Goal: Task Accomplishment & Management: Use online tool/utility

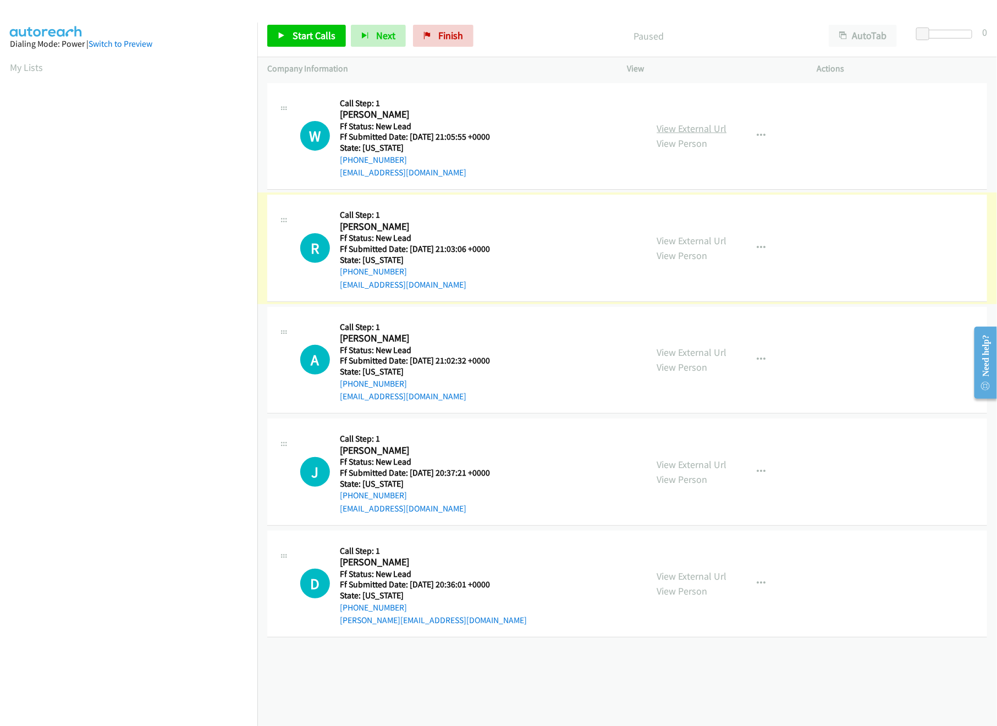
click at [685, 129] on link "View External Url" at bounding box center [692, 128] width 70 height 13
click at [685, 244] on link "View External Url" at bounding box center [692, 240] width 70 height 13
drag, startPoint x: 312, startPoint y: 38, endPoint x: 346, endPoint y: 65, distance: 42.6
click at [312, 38] on span "Start Calls" at bounding box center [314, 35] width 43 height 13
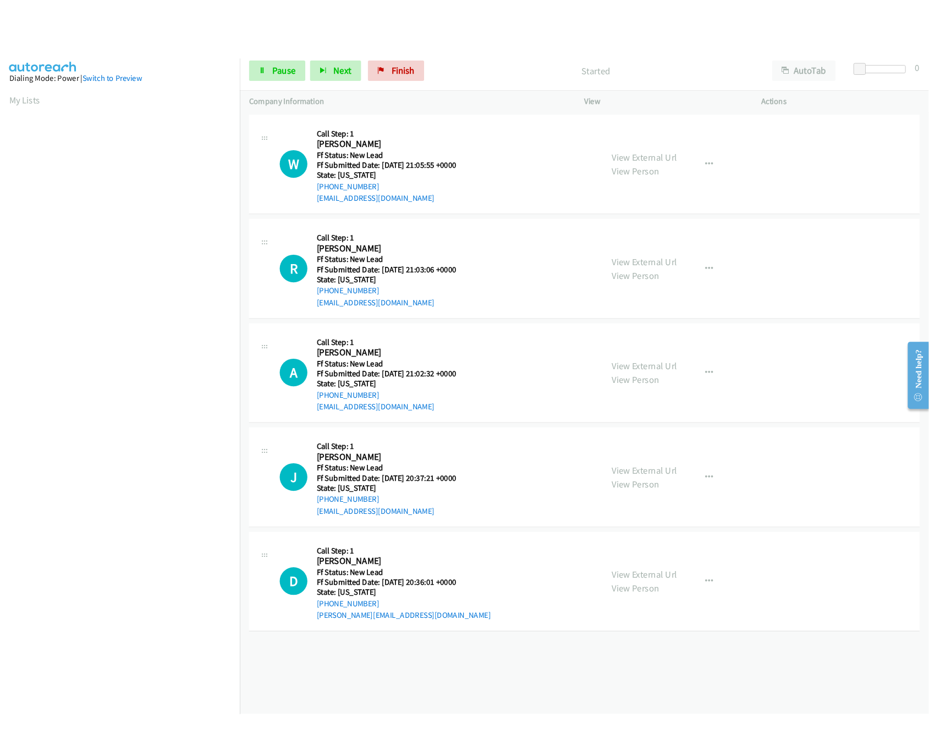
scroll to position [0, 4]
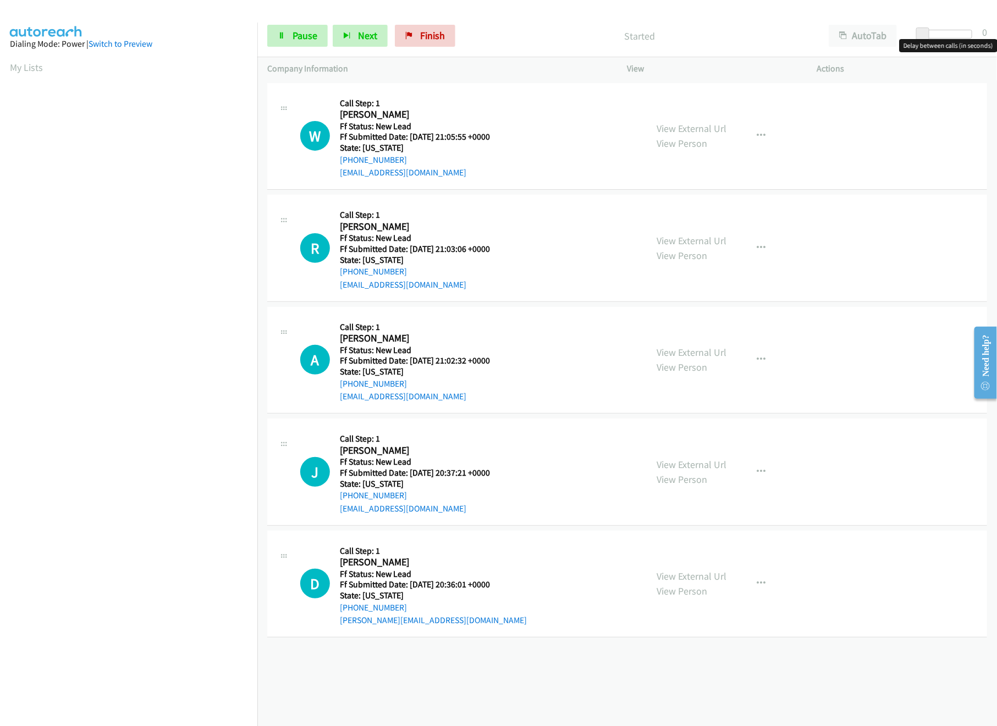
click at [933, 36] on div at bounding box center [947, 34] width 51 height 9
drag, startPoint x: 936, startPoint y: 36, endPoint x: 942, endPoint y: 36, distance: 6.6
click at [941, 36] on span at bounding box center [934, 34] width 13 height 13
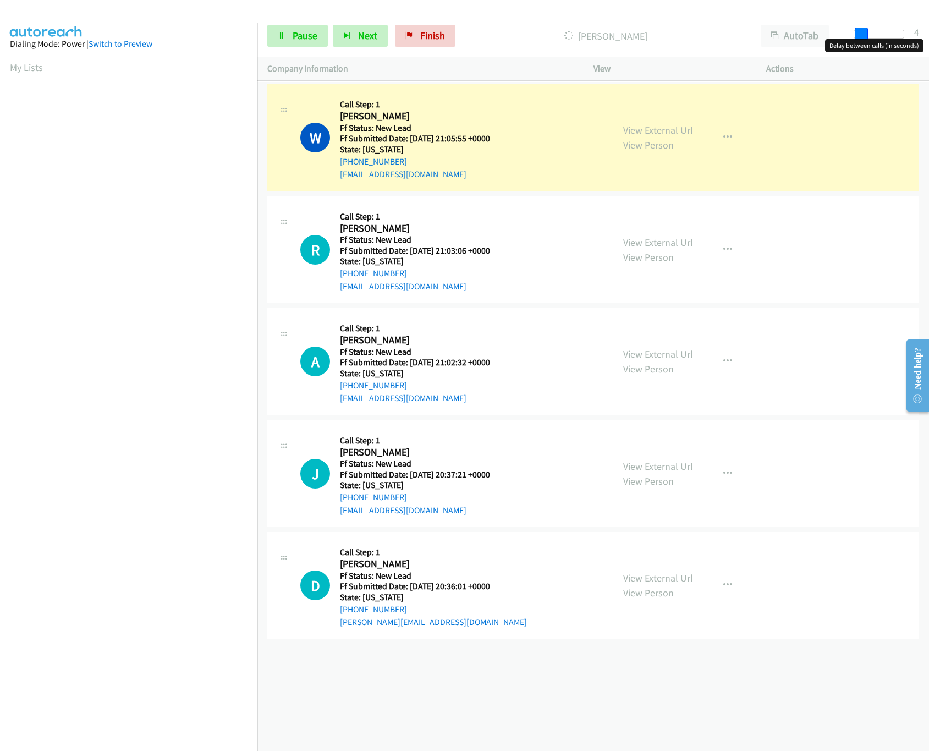
drag, startPoint x: 865, startPoint y: 31, endPoint x: 853, endPoint y: 36, distance: 13.1
click at [854, 36] on div at bounding box center [879, 34] width 51 height 9
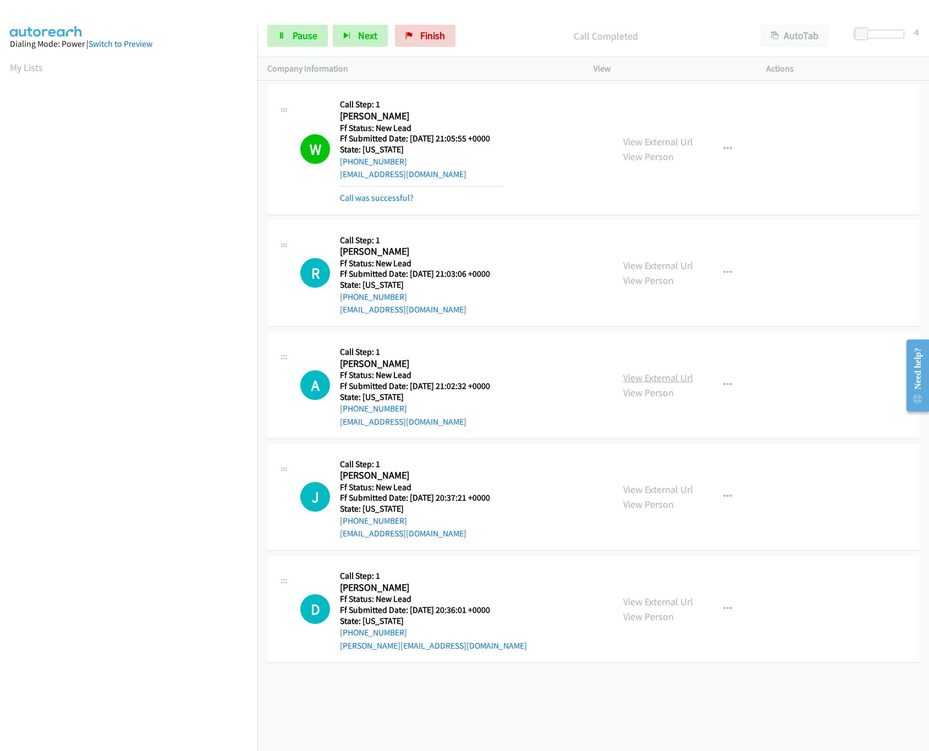
click at [644, 380] on link "View External Url" at bounding box center [658, 377] width 70 height 13
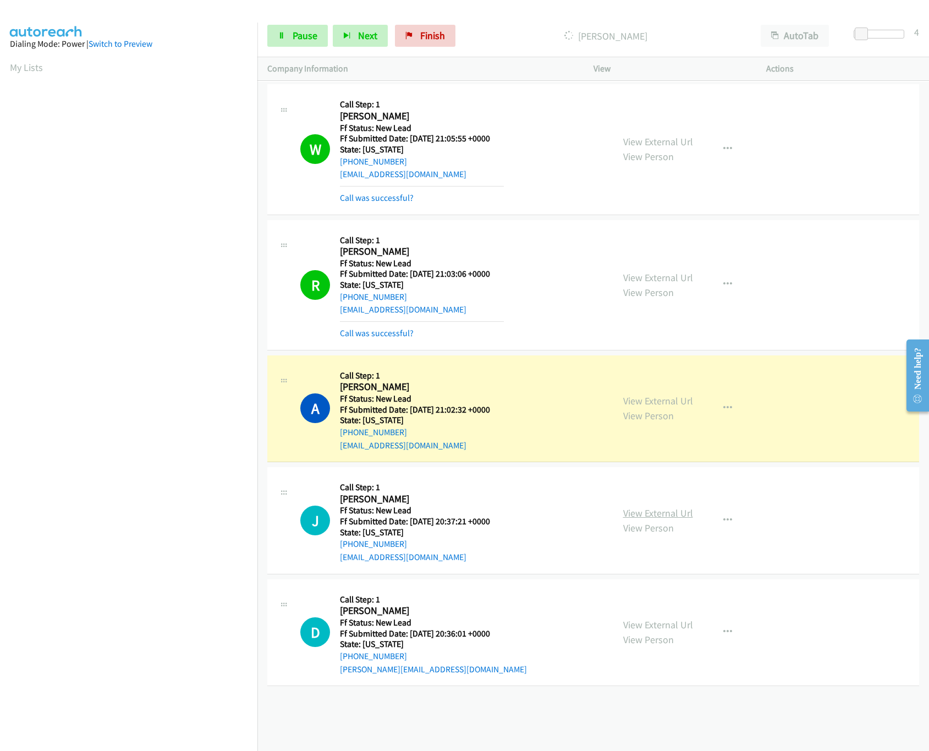
click at [634, 514] on link "View External Url" at bounding box center [658, 513] width 70 height 13
click at [282, 35] on icon at bounding box center [282, 36] width 8 height 8
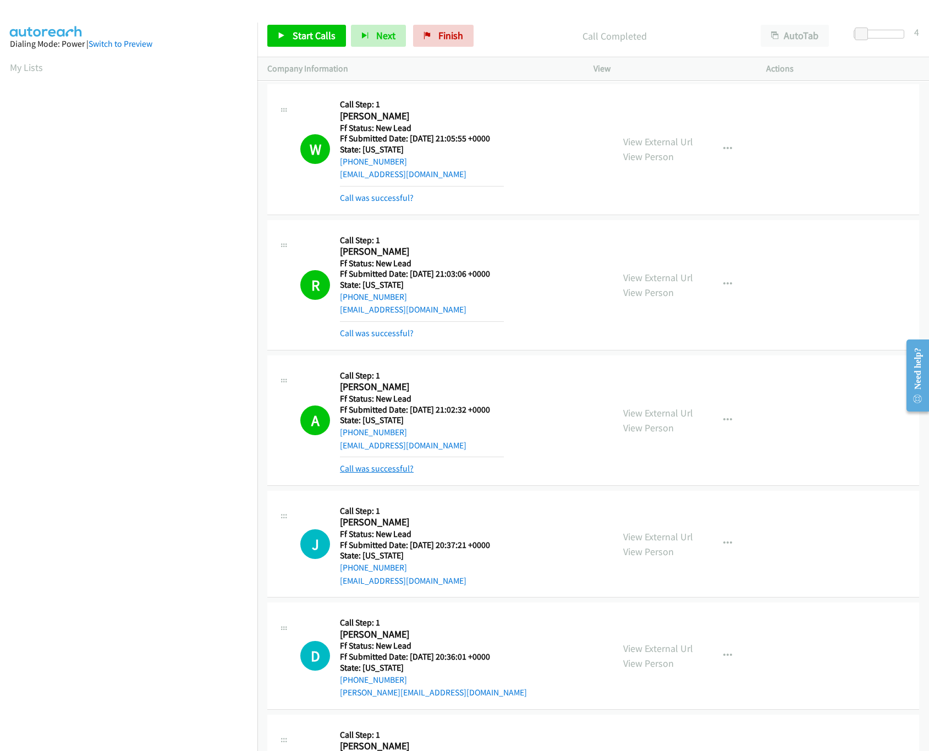
click at [360, 471] on link "Call was successful?" at bounding box center [377, 468] width 74 height 10
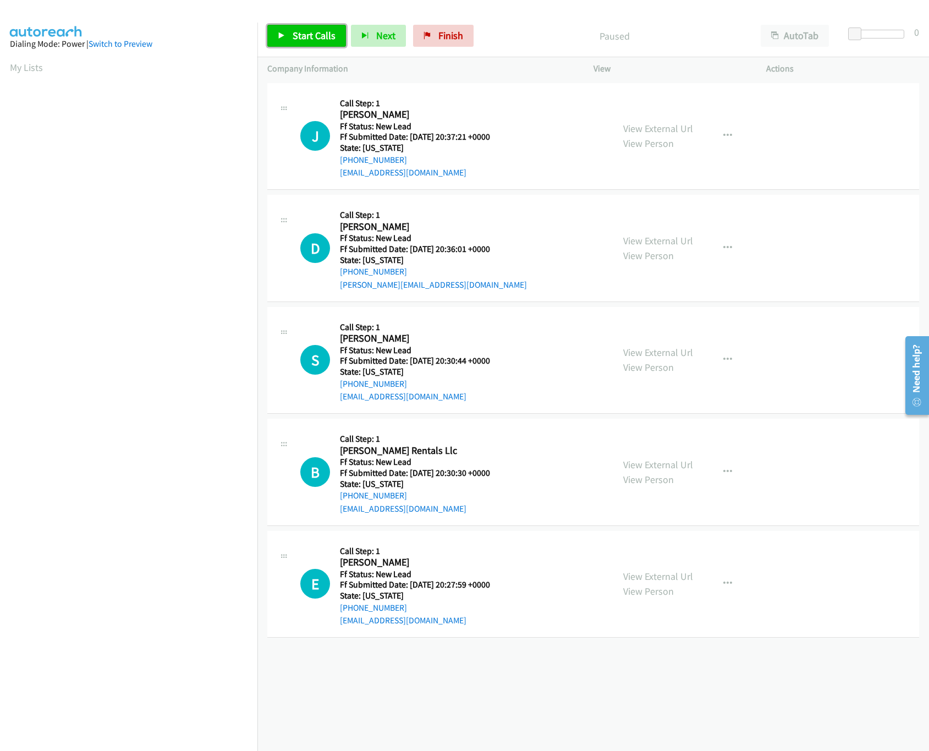
click at [319, 35] on span "Start Calls" at bounding box center [314, 35] width 43 height 13
drag, startPoint x: 856, startPoint y: 33, endPoint x: 865, endPoint y: 33, distance: 9.4
click at [865, 33] on span at bounding box center [864, 34] width 13 height 13
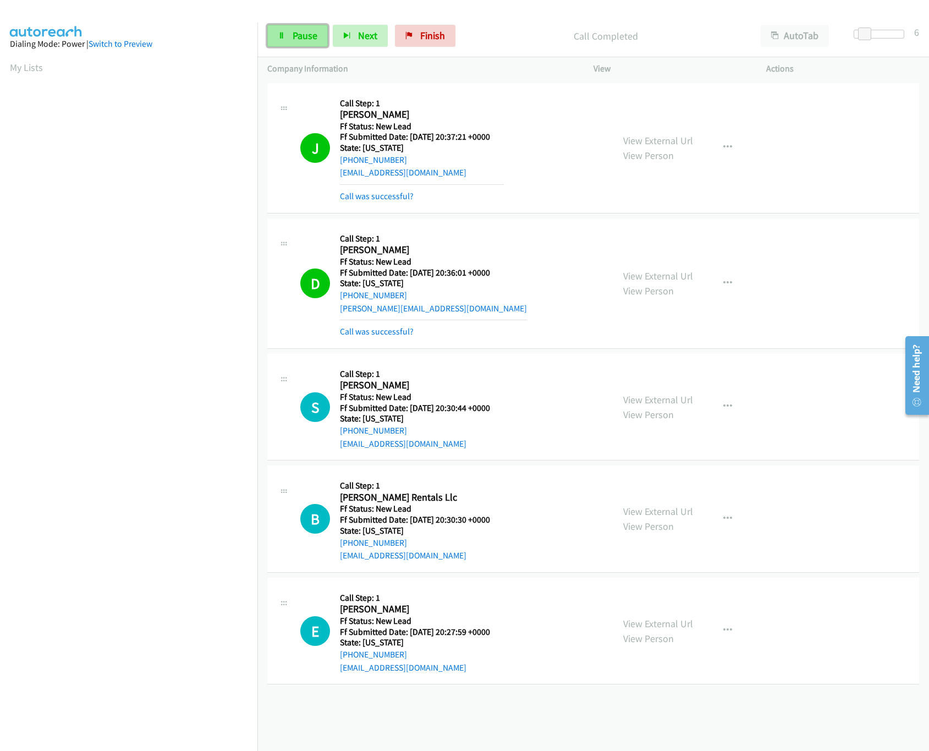
click at [281, 35] on icon at bounding box center [282, 36] width 8 height 8
click at [632, 279] on link "View External Url" at bounding box center [658, 276] width 70 height 13
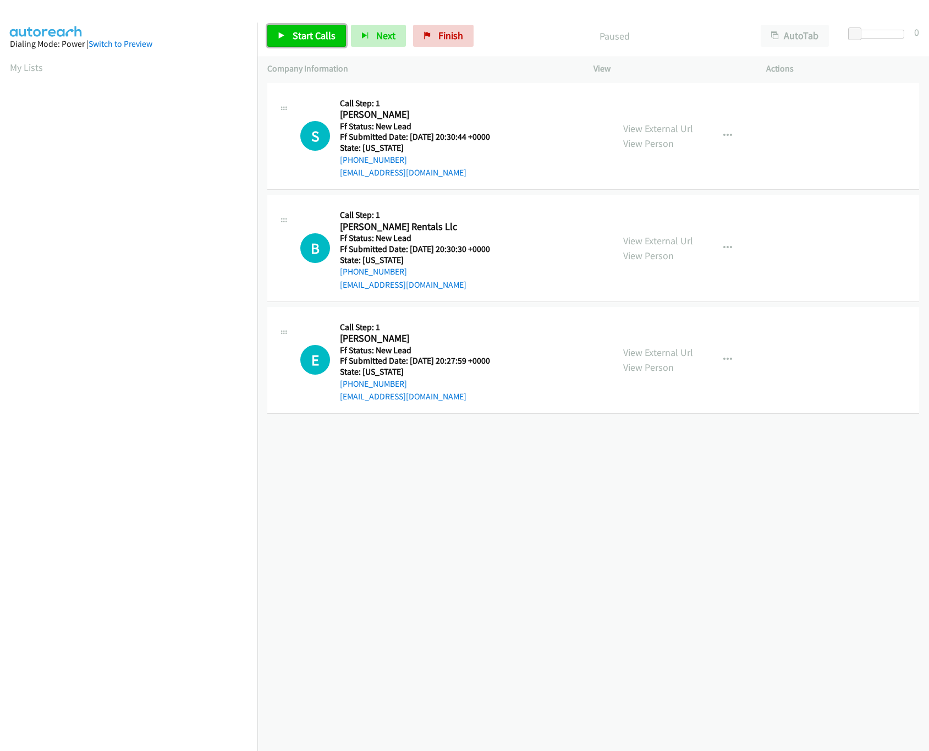
click at [304, 35] on span "Start Calls" at bounding box center [314, 35] width 43 height 13
click at [665, 129] on link "View External Url" at bounding box center [658, 128] width 70 height 13
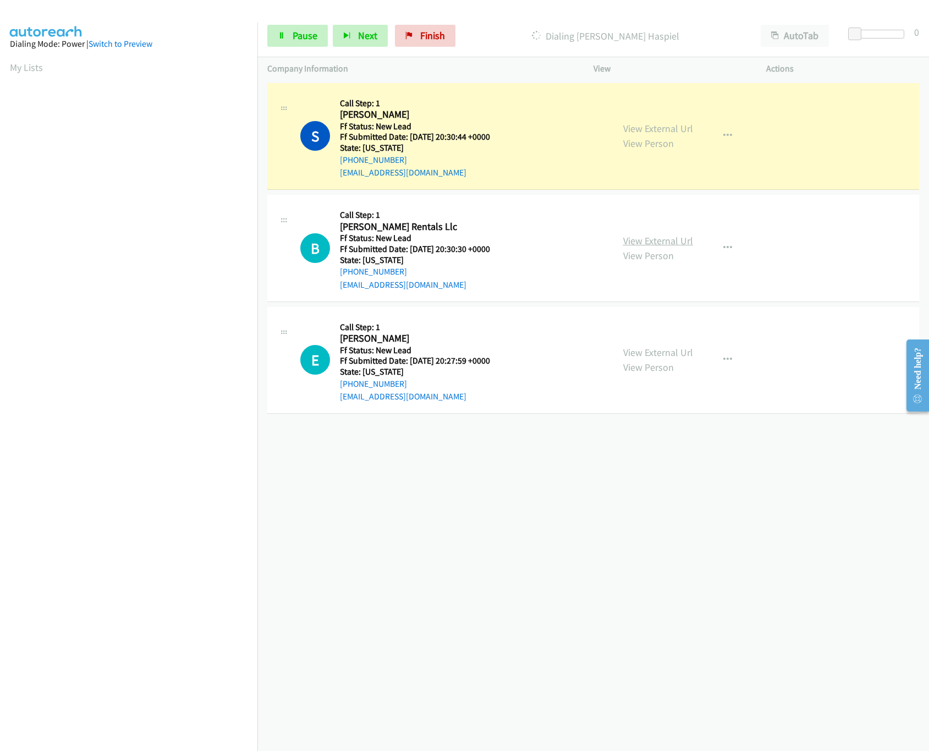
click at [676, 243] on link "View External Url" at bounding box center [658, 240] width 70 height 13
click at [671, 355] on link "View External Url" at bounding box center [658, 352] width 70 height 13
click at [875, 36] on div at bounding box center [874, 34] width 51 height 9
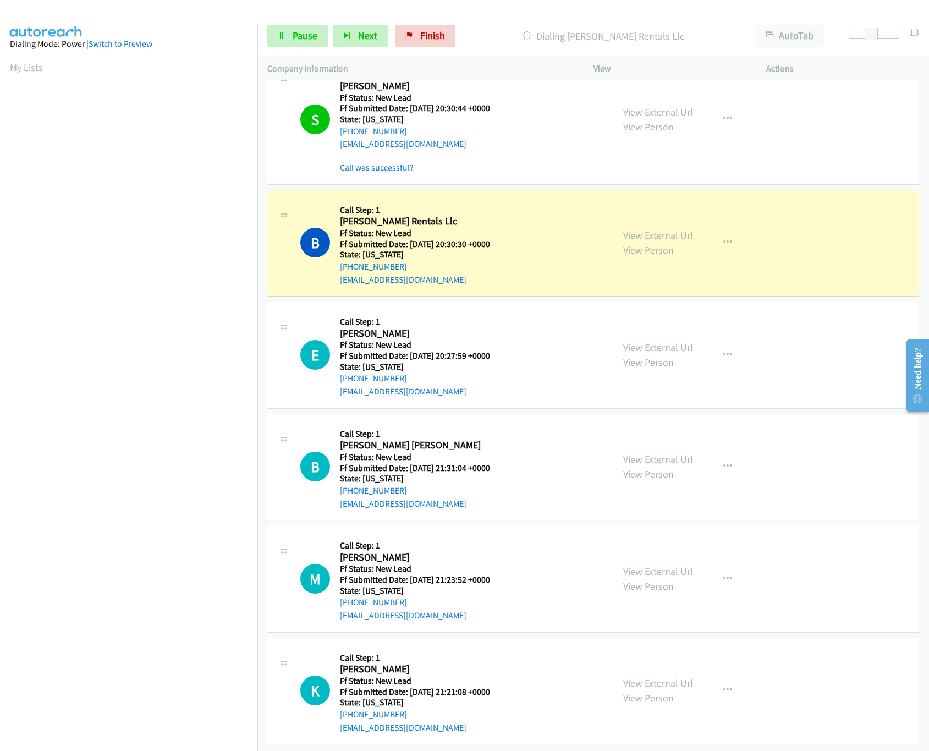
scroll to position [43, 0]
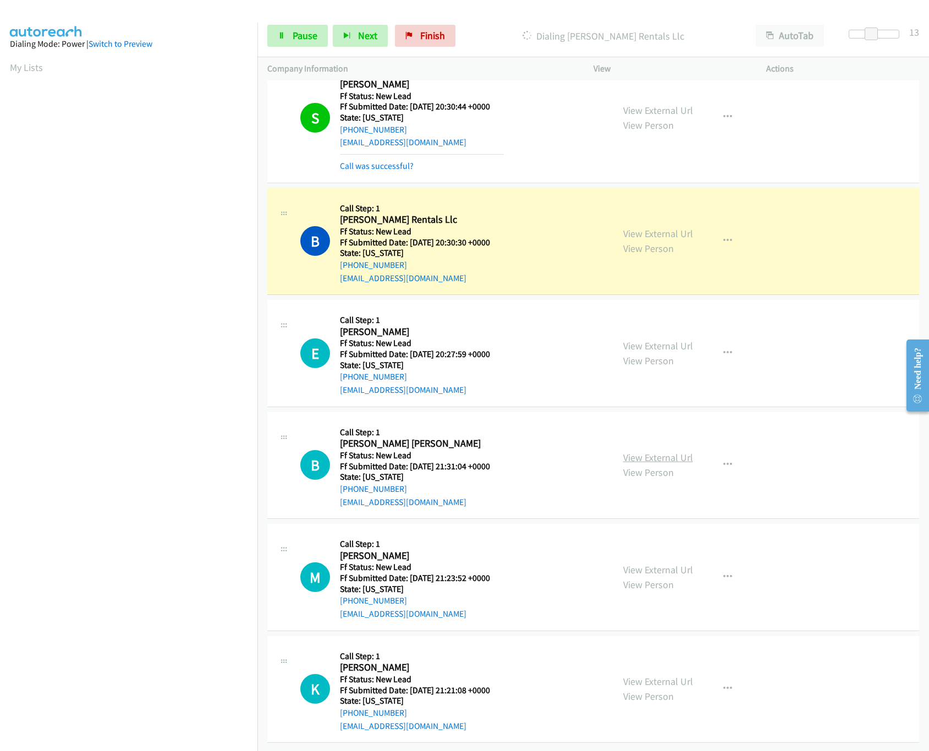
click at [633, 451] on link "View External Url" at bounding box center [658, 457] width 70 height 13
click at [631, 563] on link "View External Url" at bounding box center [658, 569] width 70 height 13
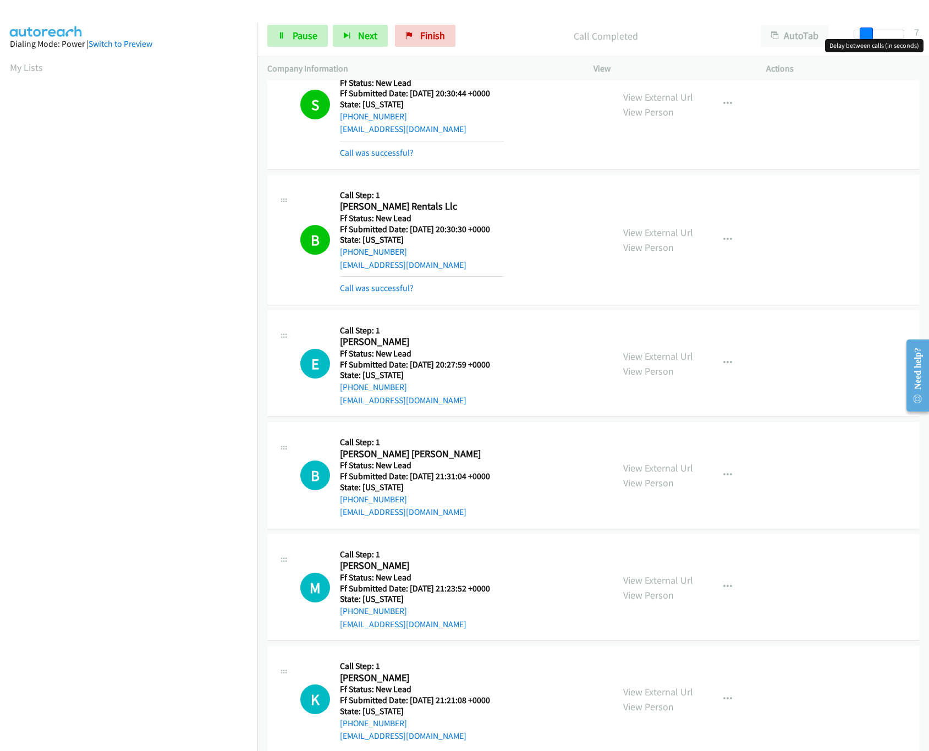
drag, startPoint x: 875, startPoint y: 30, endPoint x: 865, endPoint y: 30, distance: 9.9
click at [865, 30] on span at bounding box center [866, 34] width 13 height 13
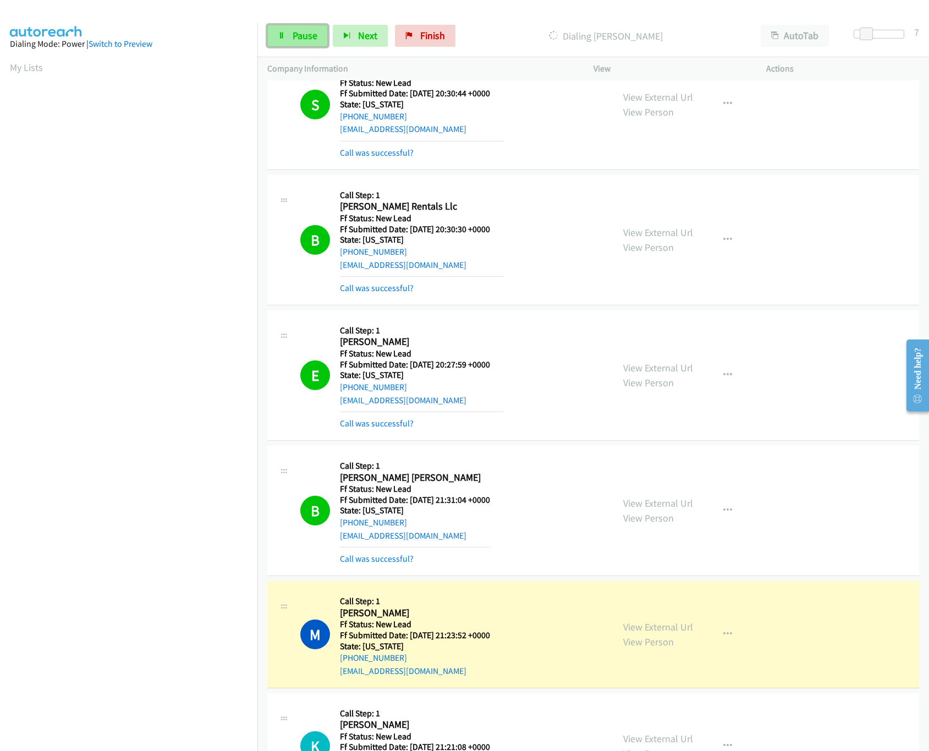
click at [290, 39] on link "Pause" at bounding box center [297, 36] width 61 height 22
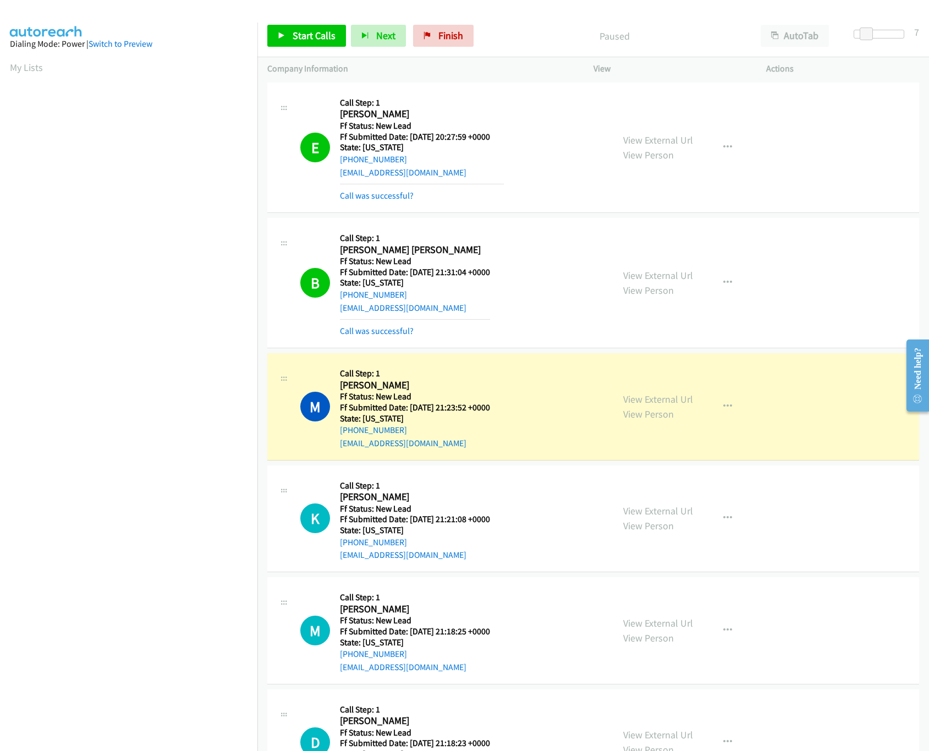
scroll to position [374, 0]
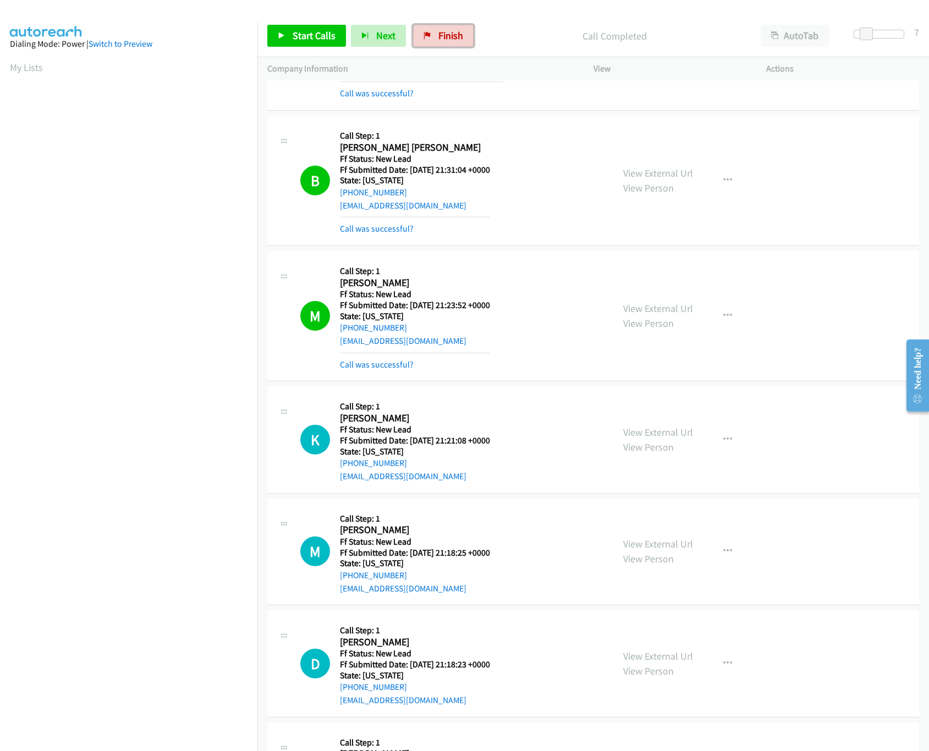
drag, startPoint x: 446, startPoint y: 34, endPoint x: 512, endPoint y: 43, distance: 66.8
click at [446, 34] on span "Finish" at bounding box center [450, 35] width 25 height 13
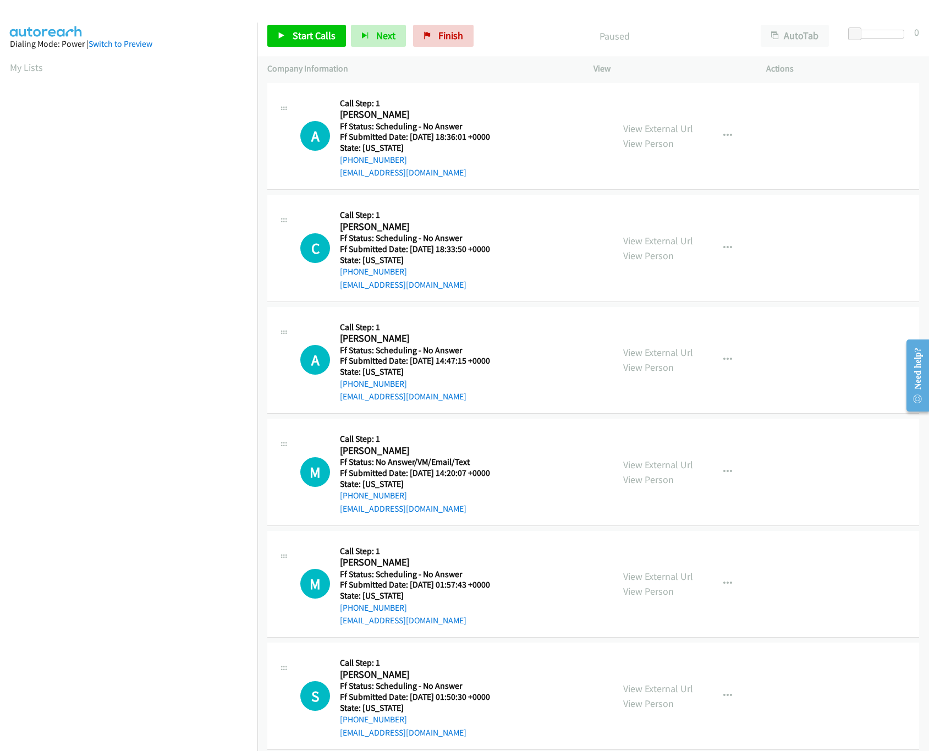
click at [290, 24] on div "Start Calls Pause Next Finish Paused AutoTab AutoTab 0" at bounding box center [593, 36] width 672 height 42
click at [293, 33] on span "Start Calls" at bounding box center [314, 35] width 43 height 13
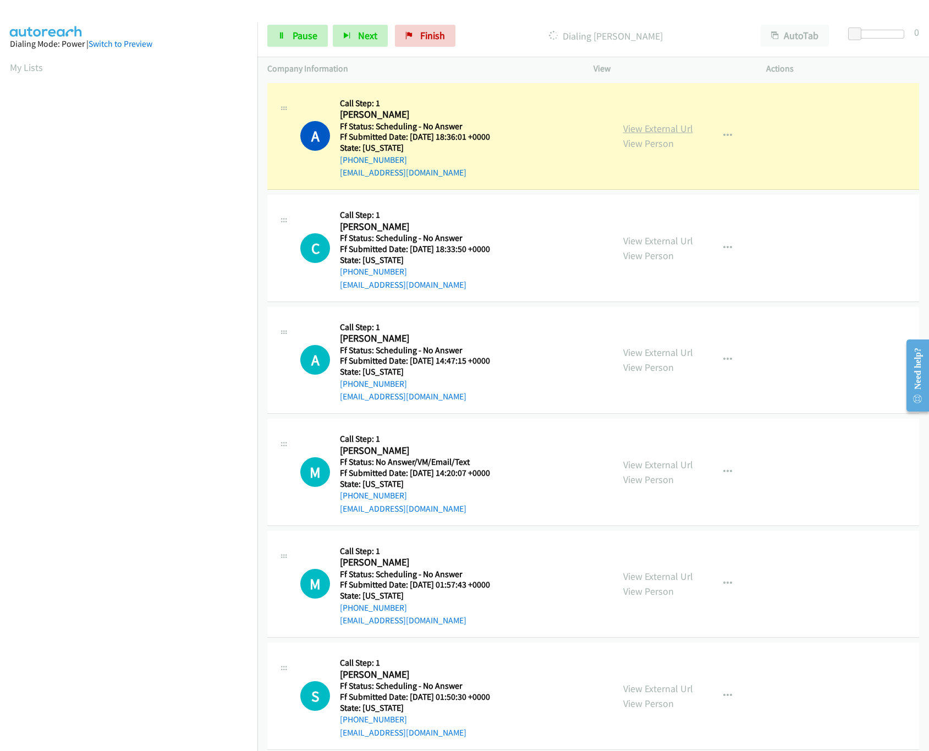
click at [643, 123] on link "View External Url" at bounding box center [658, 128] width 70 height 13
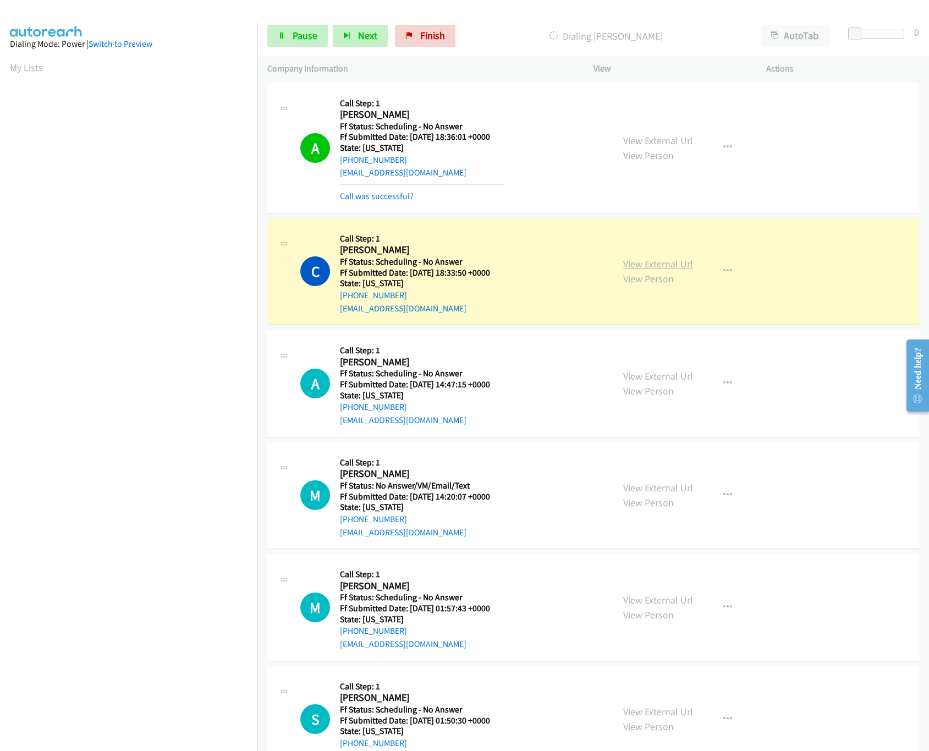
click at [624, 259] on link "View External Url" at bounding box center [658, 263] width 70 height 13
drag, startPoint x: 301, startPoint y: 20, endPoint x: 301, endPoint y: 27, distance: 6.6
click at [301, 20] on div "Start Calls Pause Next Finish Dialing Cynthia Riddle AutoTab AutoTab 0" at bounding box center [593, 36] width 672 height 42
click at [300, 35] on span "Pause" at bounding box center [305, 35] width 25 height 13
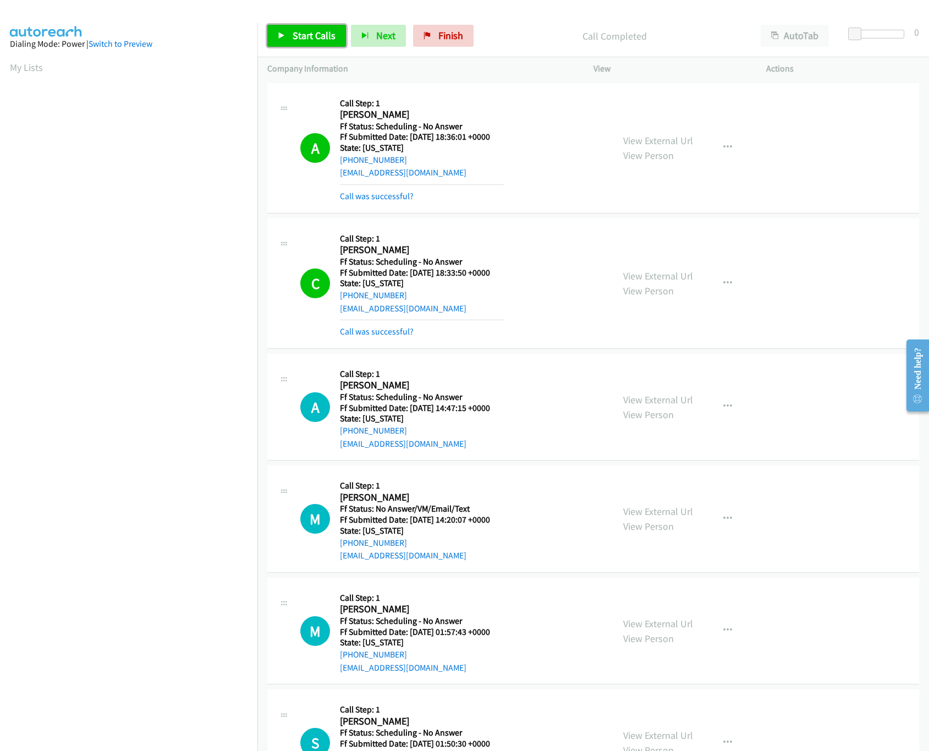
click at [306, 31] on span "Start Calls" at bounding box center [314, 35] width 43 height 13
click at [387, 332] on link "Call was successful?" at bounding box center [377, 331] width 74 height 10
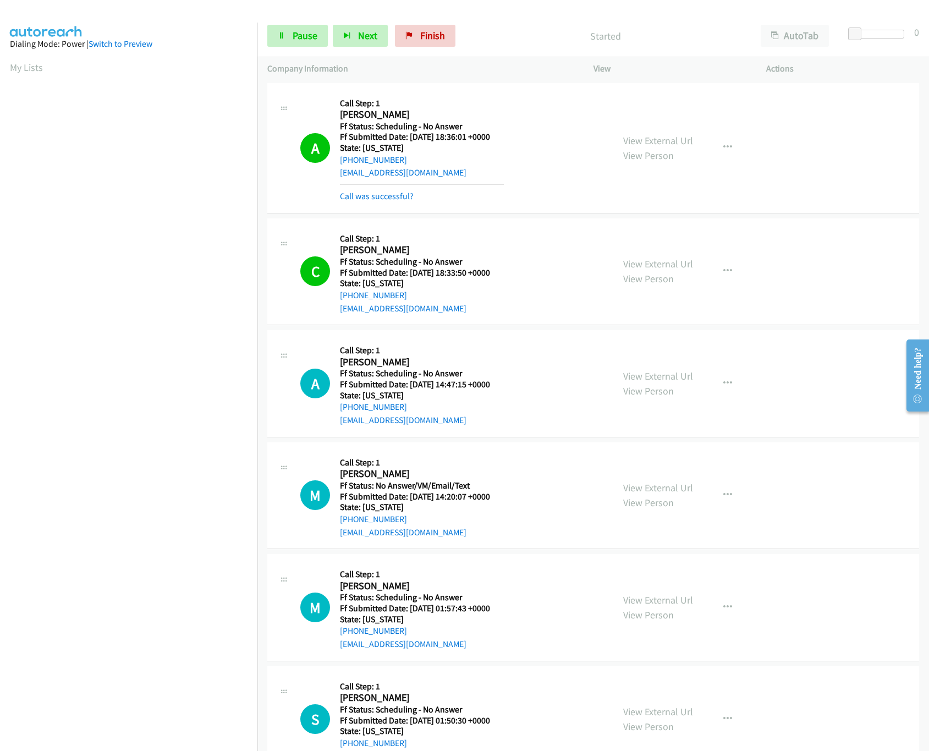
click at [113, 659] on nav "Dialing Mode: Power | Switch to Preview My Lists" at bounding box center [129, 398] width 258 height 751
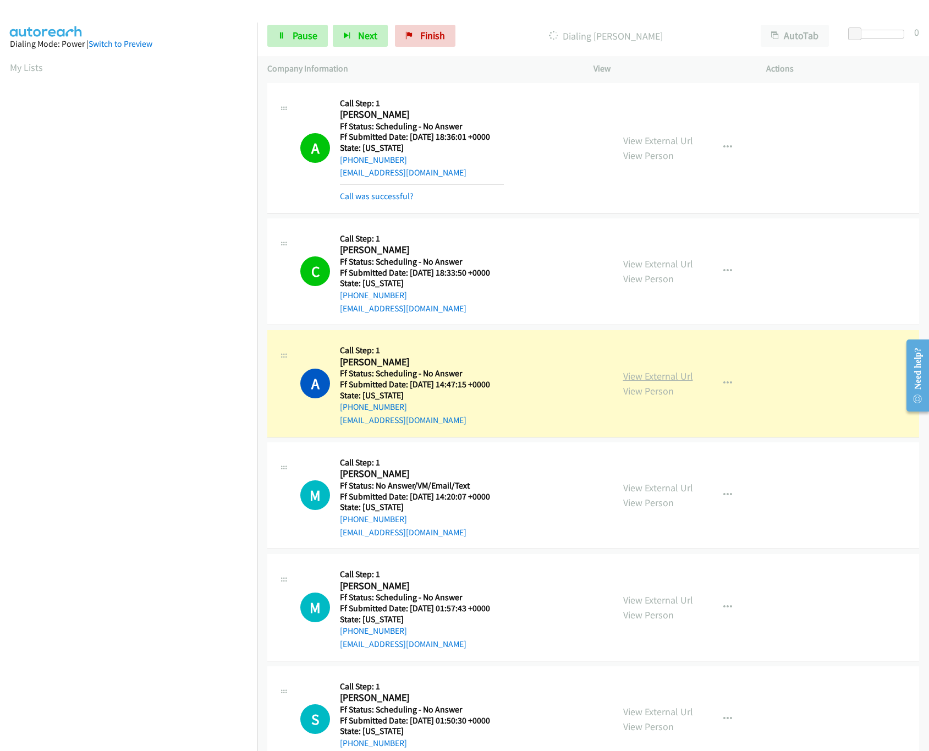
click at [664, 382] on link "View External Url" at bounding box center [658, 376] width 70 height 13
click at [653, 482] on link "View External Url" at bounding box center [658, 487] width 70 height 13
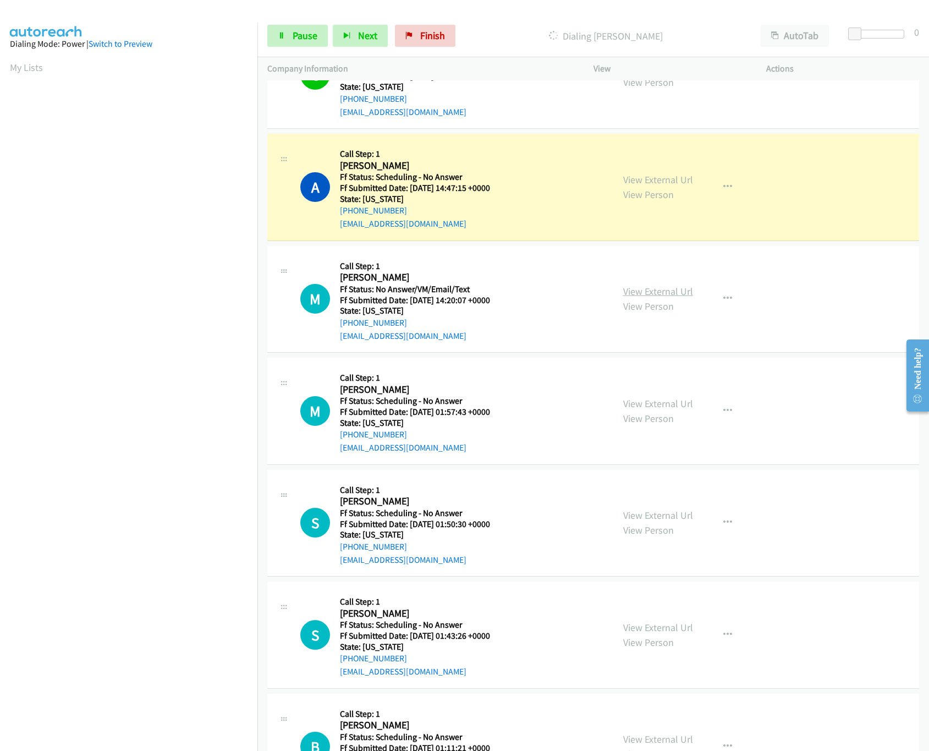
scroll to position [220, 0]
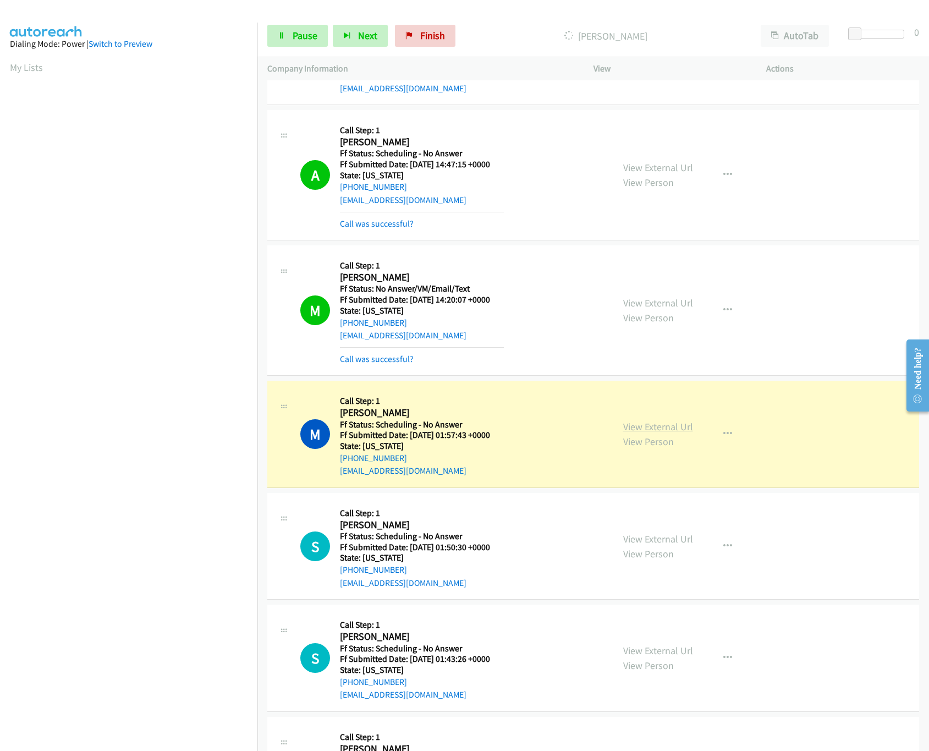
click at [635, 428] on link "View External Url" at bounding box center [658, 426] width 70 height 13
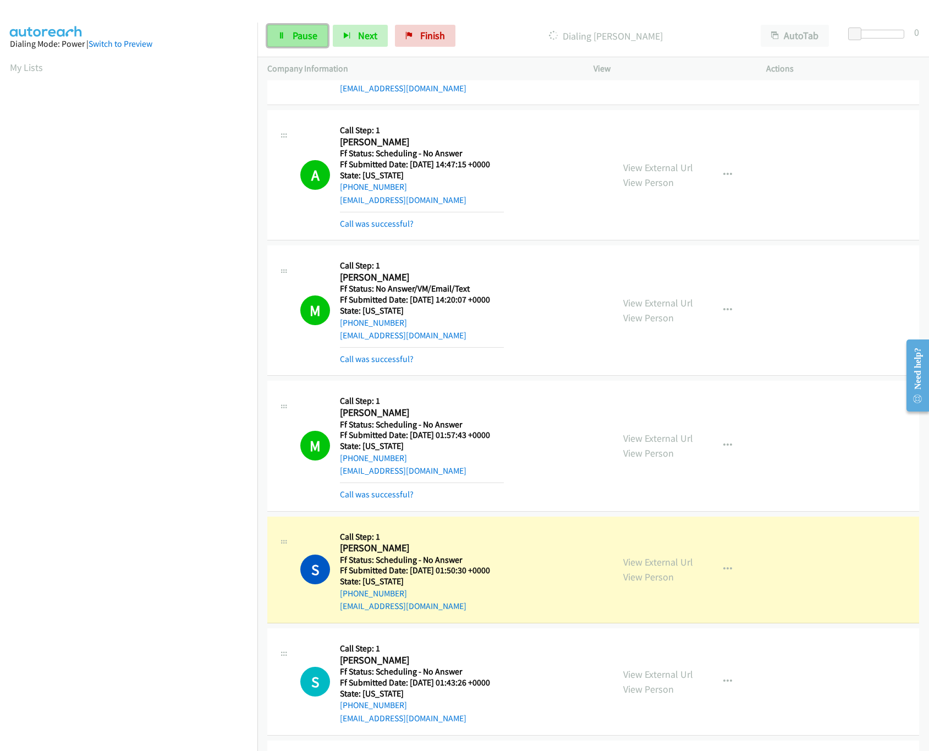
click at [303, 38] on span "Pause" at bounding box center [305, 35] width 25 height 13
click at [649, 563] on link "View External Url" at bounding box center [658, 562] width 70 height 13
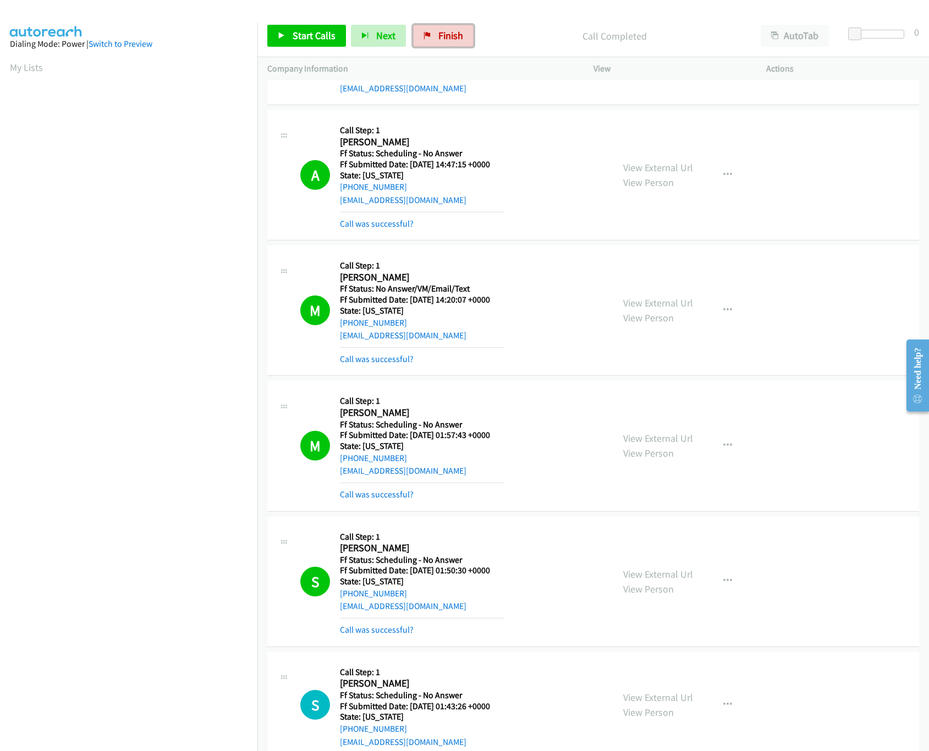
drag, startPoint x: 444, startPoint y: 30, endPoint x: 511, endPoint y: 51, distance: 69.8
click at [444, 30] on span "Finish" at bounding box center [450, 35] width 25 height 13
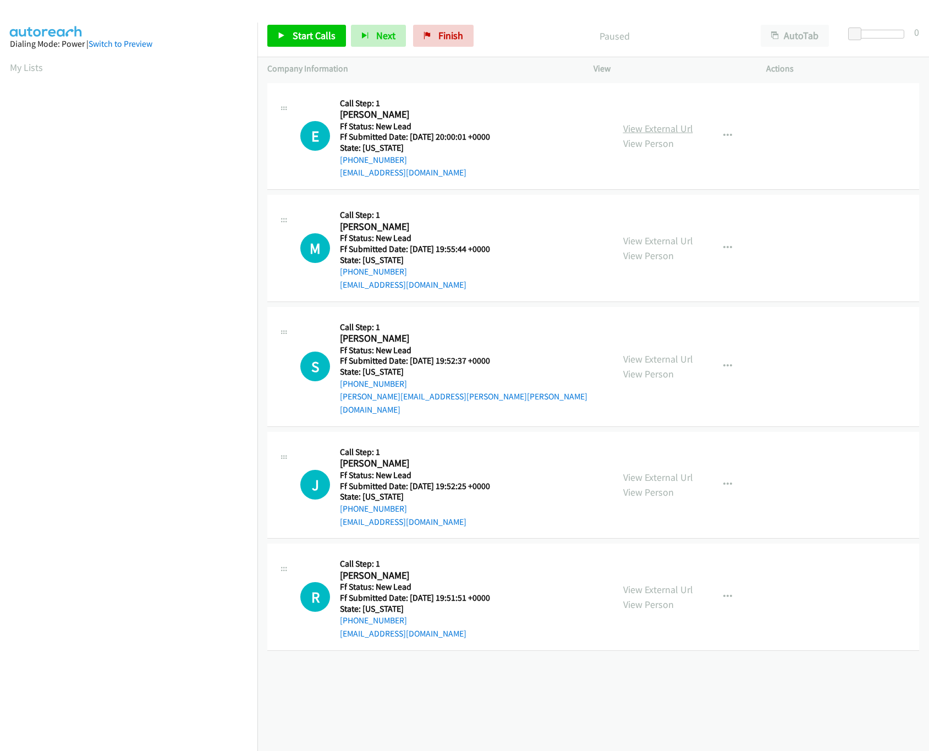
click at [672, 133] on link "View External Url" at bounding box center [658, 128] width 70 height 13
click at [311, 50] on div "Start Calls Pause Next Finish Paused AutoTab AutoTab 0" at bounding box center [593, 36] width 672 height 42
click at [314, 41] on link "Start Calls" at bounding box center [306, 36] width 79 height 22
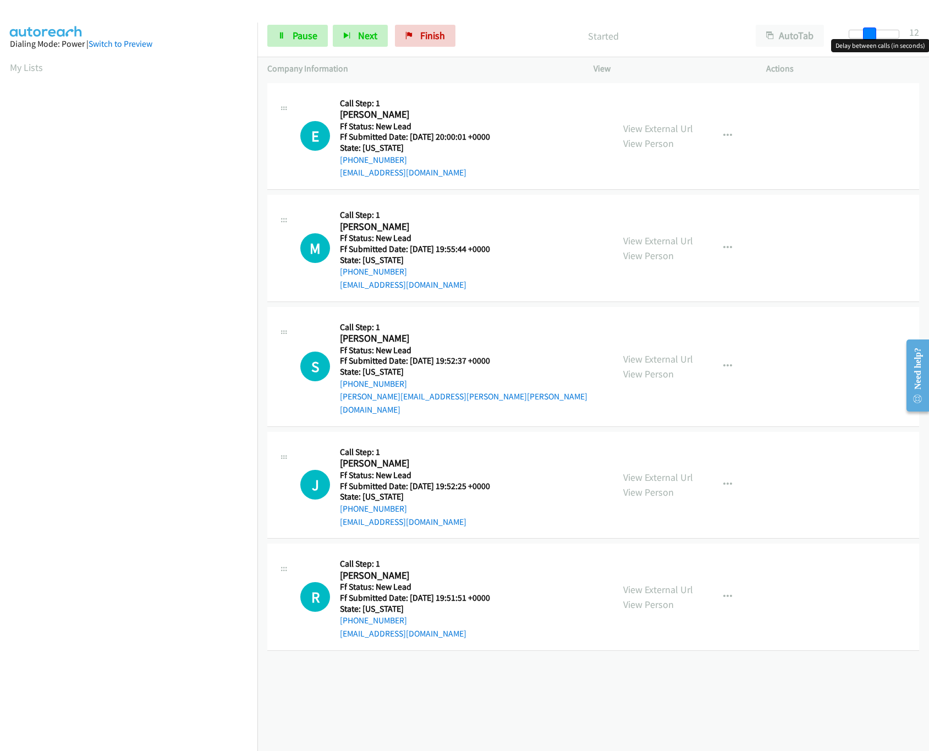
drag, startPoint x: 856, startPoint y: 32, endPoint x: 882, endPoint y: 34, distance: 26.5
click at [876, 34] on span at bounding box center [869, 34] width 13 height 13
click at [667, 236] on link "View External Url" at bounding box center [658, 240] width 70 height 13
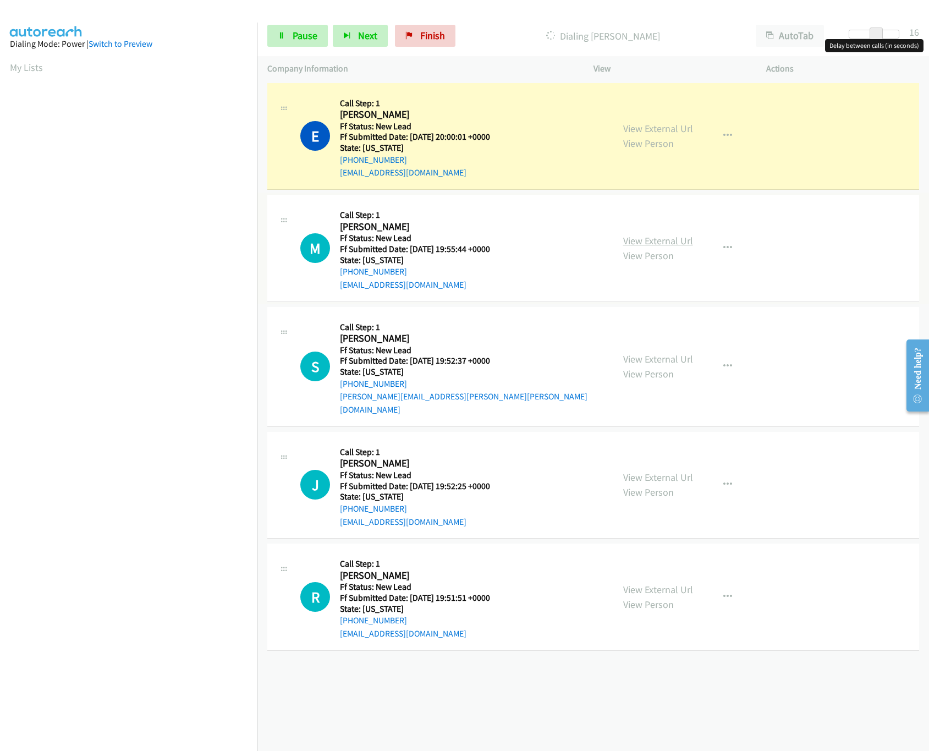
click at [654, 239] on link "View External Url" at bounding box center [658, 240] width 70 height 13
drag, startPoint x: 884, startPoint y: 34, endPoint x: 841, endPoint y: 35, distance: 42.9
click at [841, 35] on div "Start Calls Pause Next Finish Dialing Eliecer Bustamante AutoTab AutoTab 0" at bounding box center [593, 36] width 672 height 42
click at [647, 355] on link "View External Url" at bounding box center [658, 359] width 70 height 13
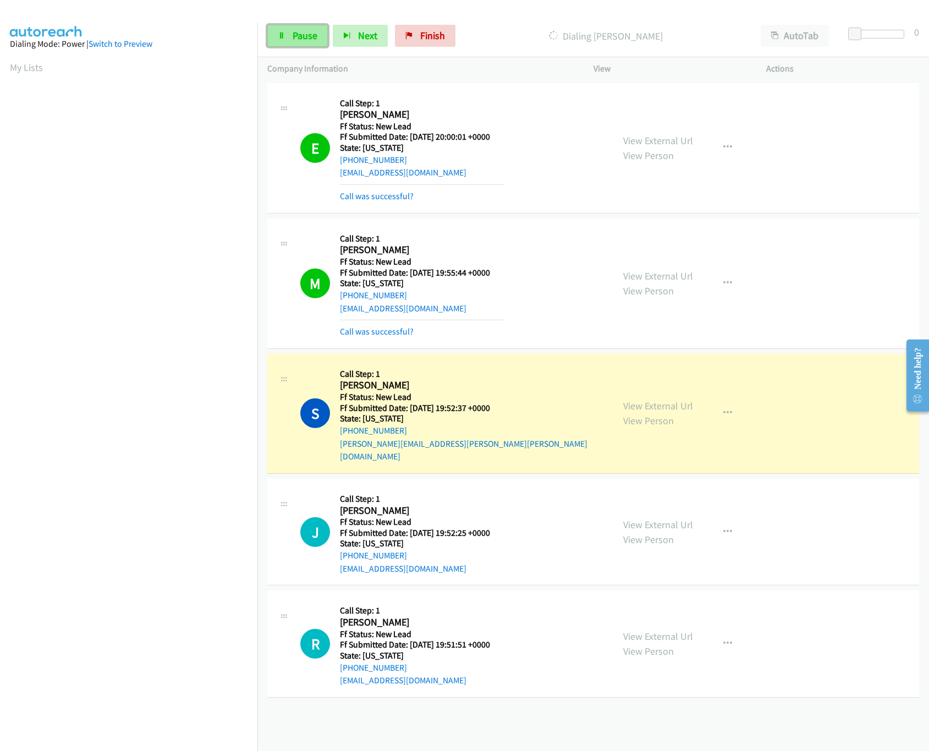
click at [324, 43] on link "Pause" at bounding box center [297, 36] width 61 height 22
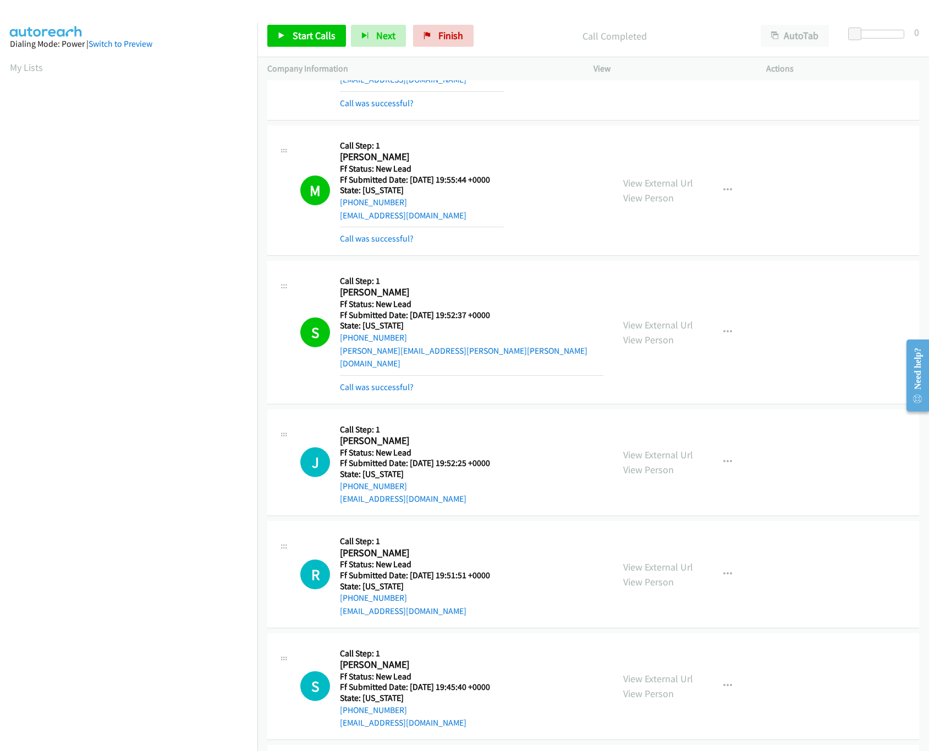
scroll to position [220, 0]
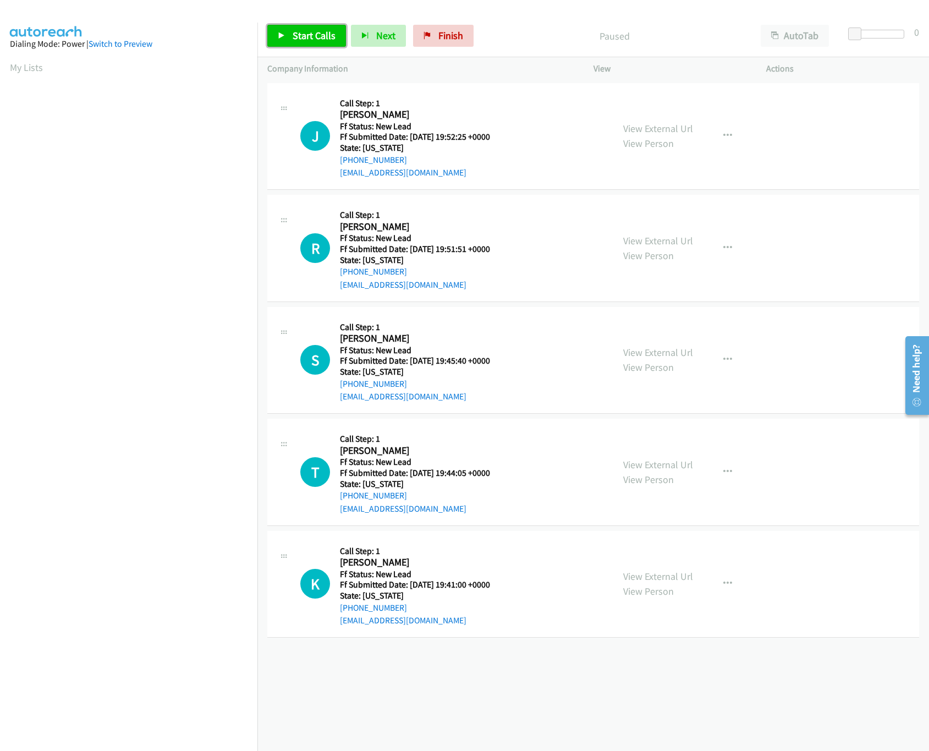
click at [303, 31] on span "Start Calls" at bounding box center [314, 35] width 43 height 13
click at [659, 133] on link "View External Url" at bounding box center [658, 128] width 70 height 13
drag, startPoint x: 855, startPoint y: 27, endPoint x: 890, endPoint y: 40, distance: 37.4
click at [890, 40] on body "Start Calls Pause Next Finish Started AutoTab AutoTab 22 Company Information In…" at bounding box center [464, 26] width 929 height 52
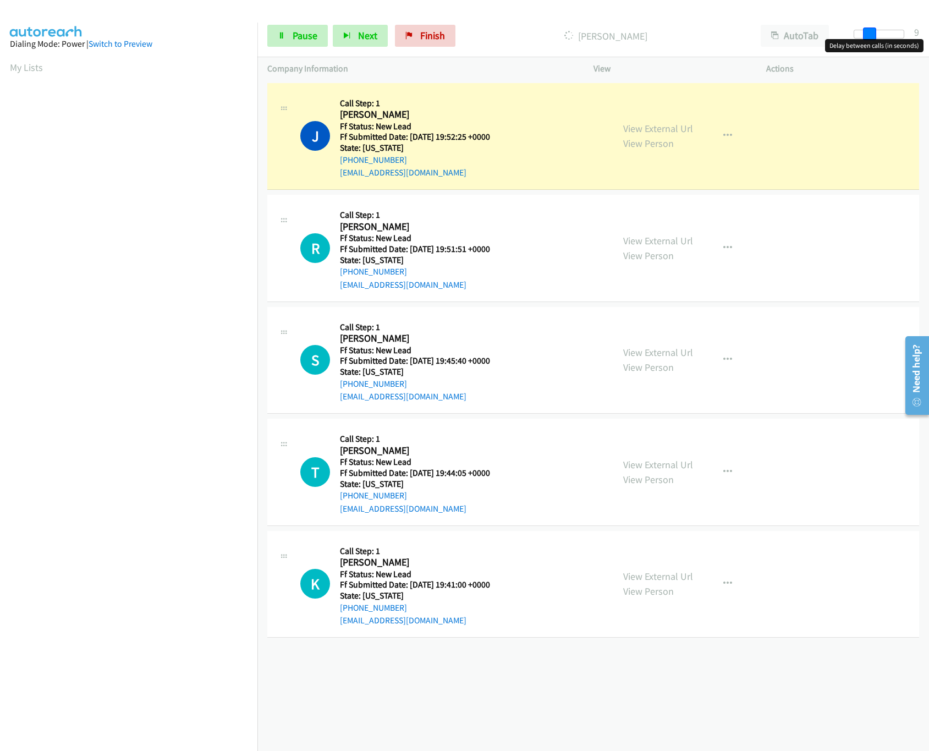
click at [864, 34] on div at bounding box center [879, 34] width 51 height 9
click at [661, 237] on link "View External Url" at bounding box center [658, 240] width 70 height 13
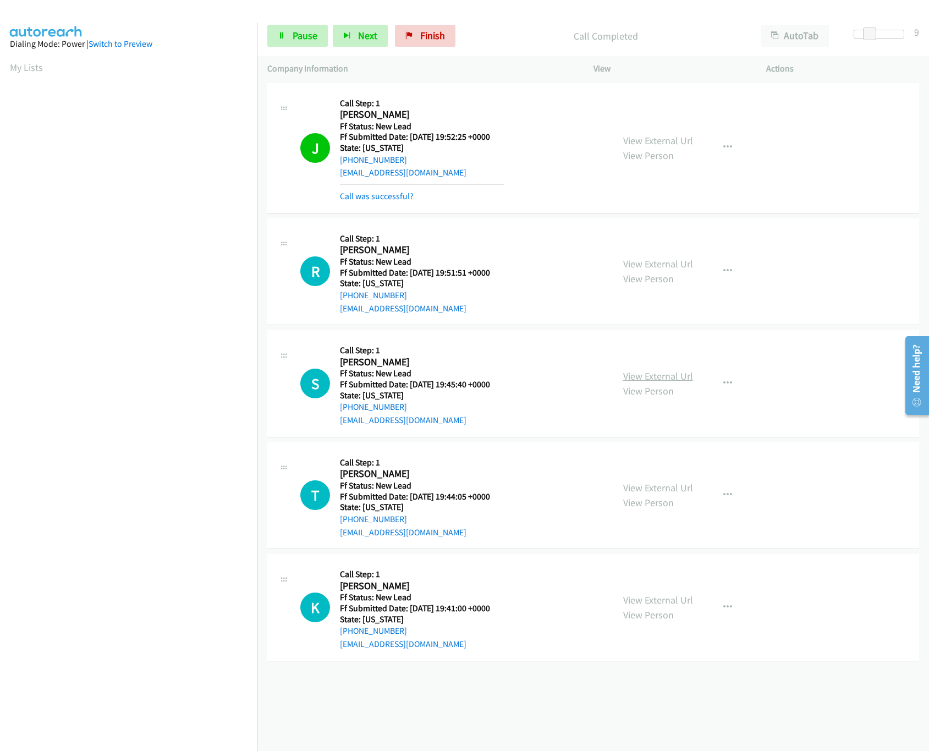
click at [648, 377] on link "View External Url" at bounding box center [658, 376] width 70 height 13
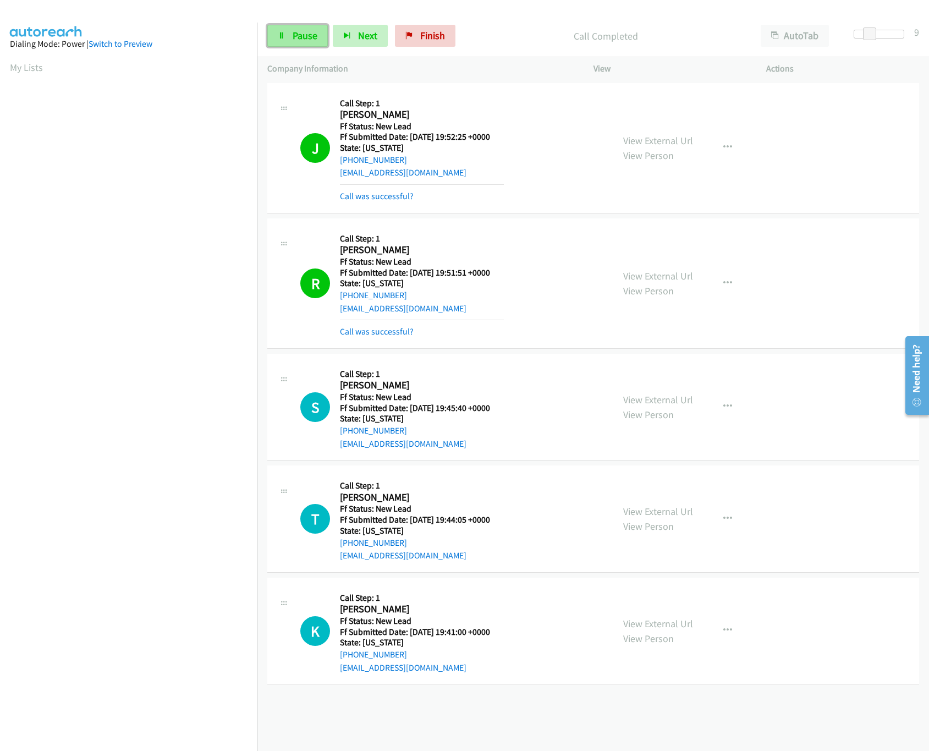
click at [273, 32] on link "Pause" at bounding box center [297, 36] width 61 height 22
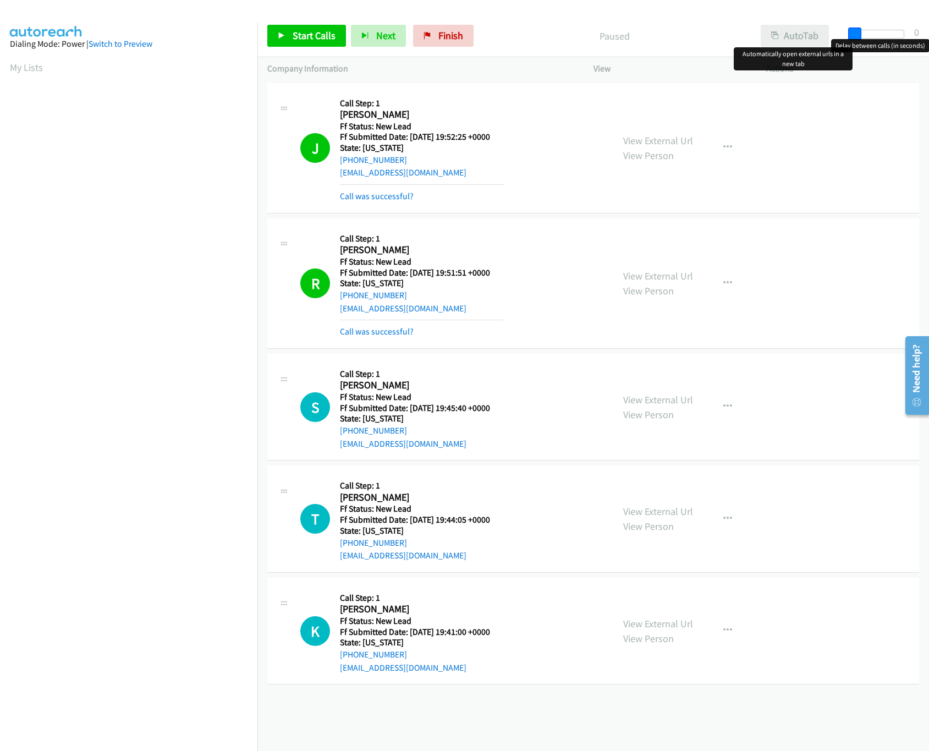
drag, startPoint x: 881, startPoint y: 33, endPoint x: 804, endPoint y: 36, distance: 77.1
click at [804, 36] on div "Start Calls Pause Next Finish Paused AutoTab AutoTab 0" at bounding box center [593, 36] width 672 height 42
click at [317, 28] on link "Start Calls" at bounding box center [306, 36] width 79 height 22
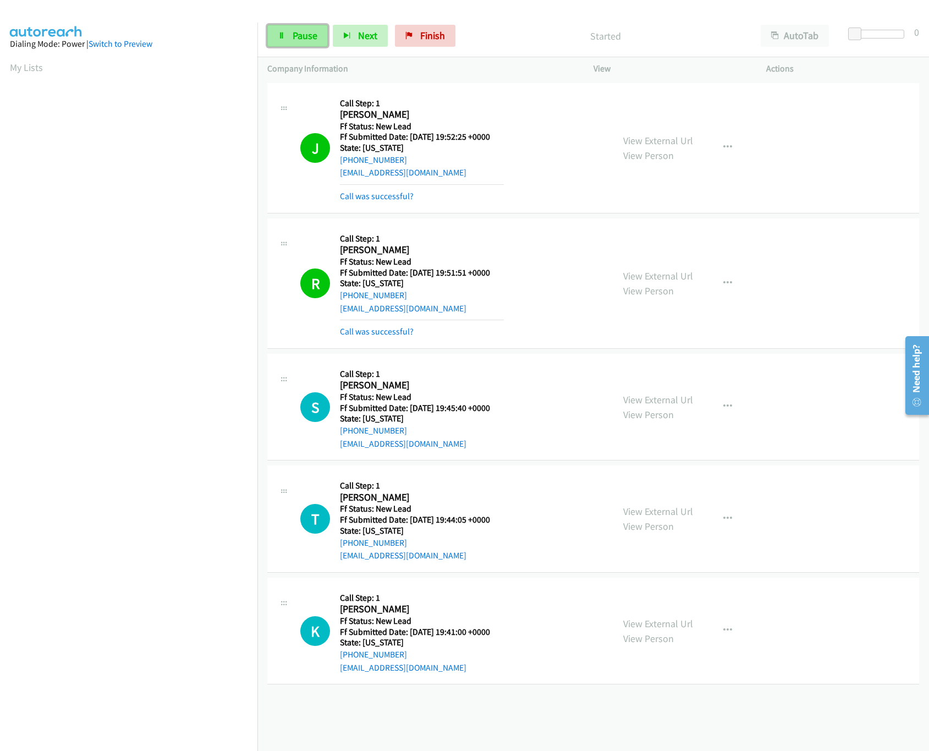
click at [281, 34] on icon at bounding box center [282, 36] width 8 height 8
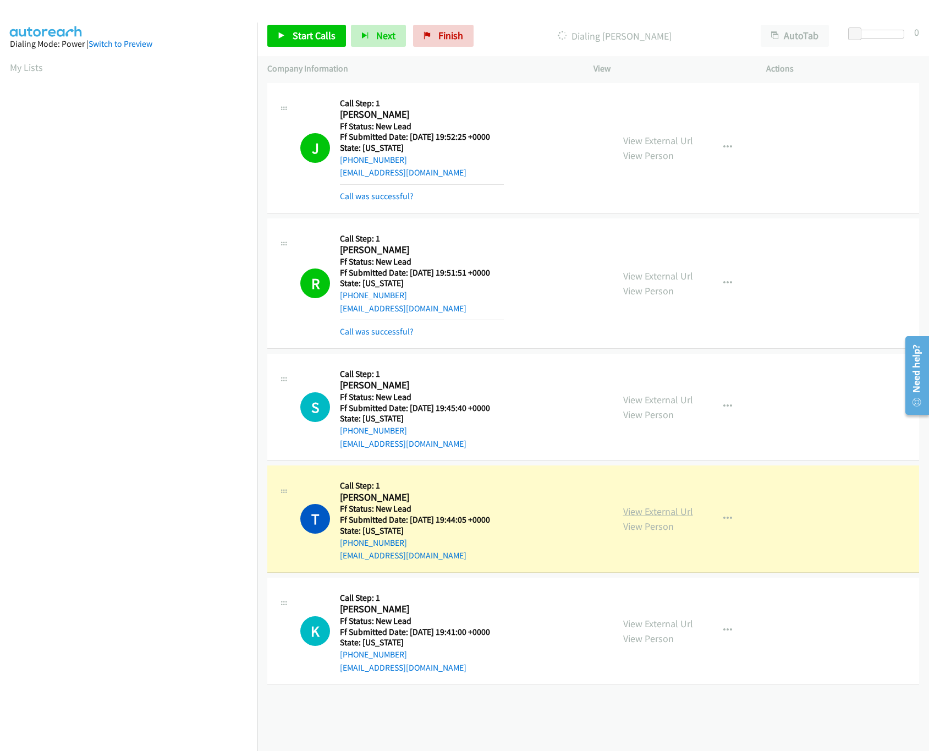
click at [662, 516] on link "View External Url" at bounding box center [658, 511] width 70 height 13
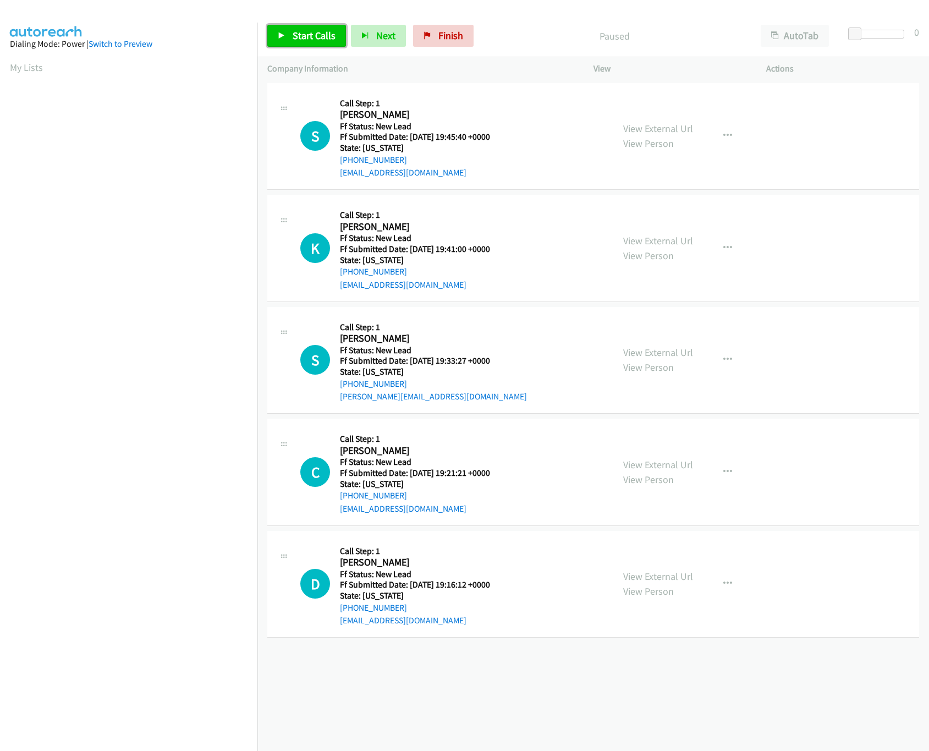
click at [298, 40] on span "Start Calls" at bounding box center [314, 35] width 43 height 13
click at [304, 37] on span "Pause" at bounding box center [305, 35] width 25 height 13
click at [446, 32] on span "Finish" at bounding box center [450, 35] width 25 height 13
click at [237, 83] on aside "Dialing Mode: Power | Switch to Preview My Lists" at bounding box center [128, 327] width 257 height 609
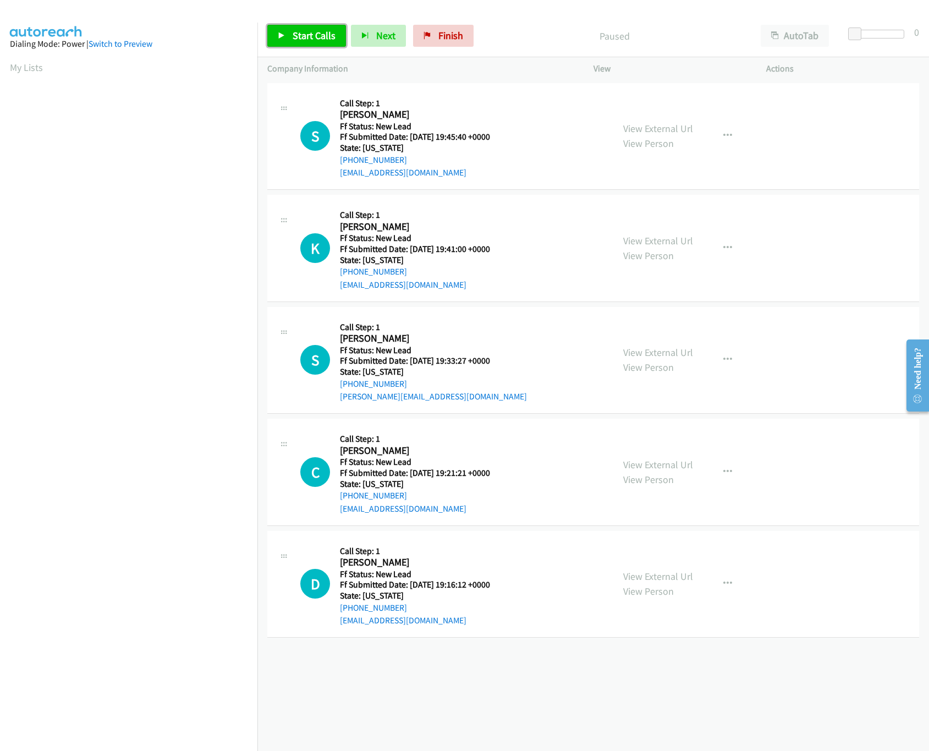
click at [319, 35] on span "Start Calls" at bounding box center [314, 35] width 43 height 13
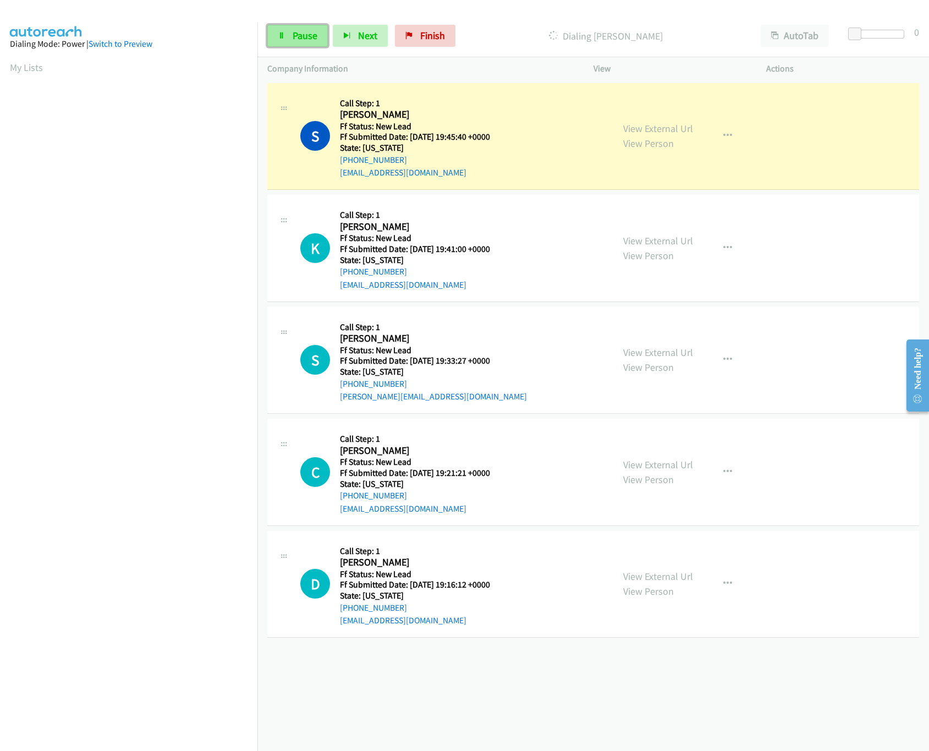
click at [289, 33] on link "Pause" at bounding box center [297, 36] width 61 height 22
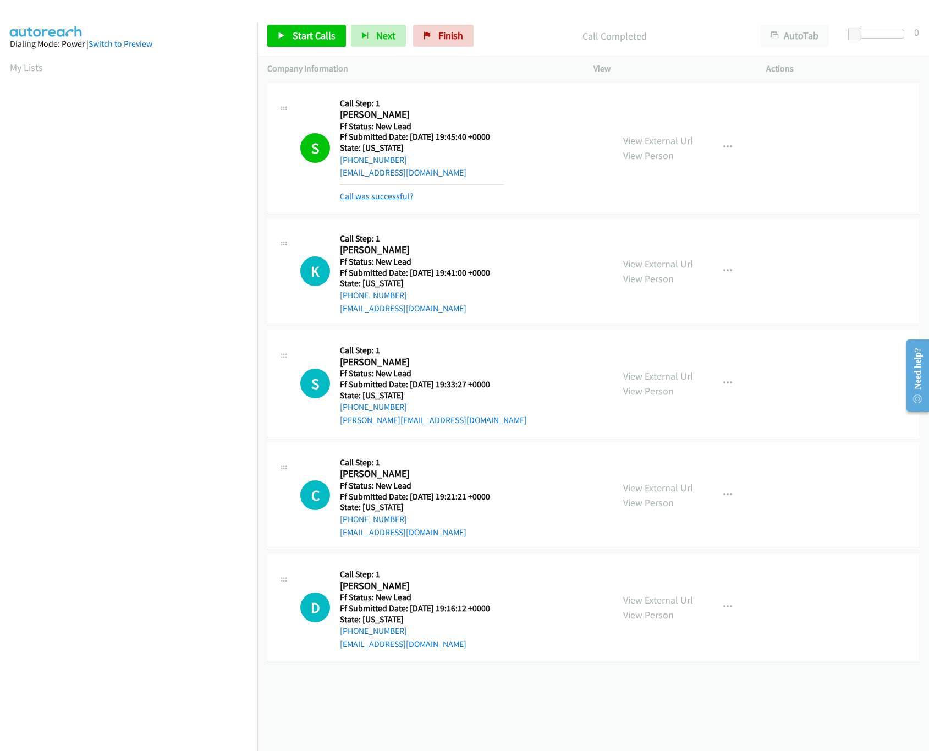
click at [370, 198] on link "Call was successful?" at bounding box center [377, 196] width 74 height 10
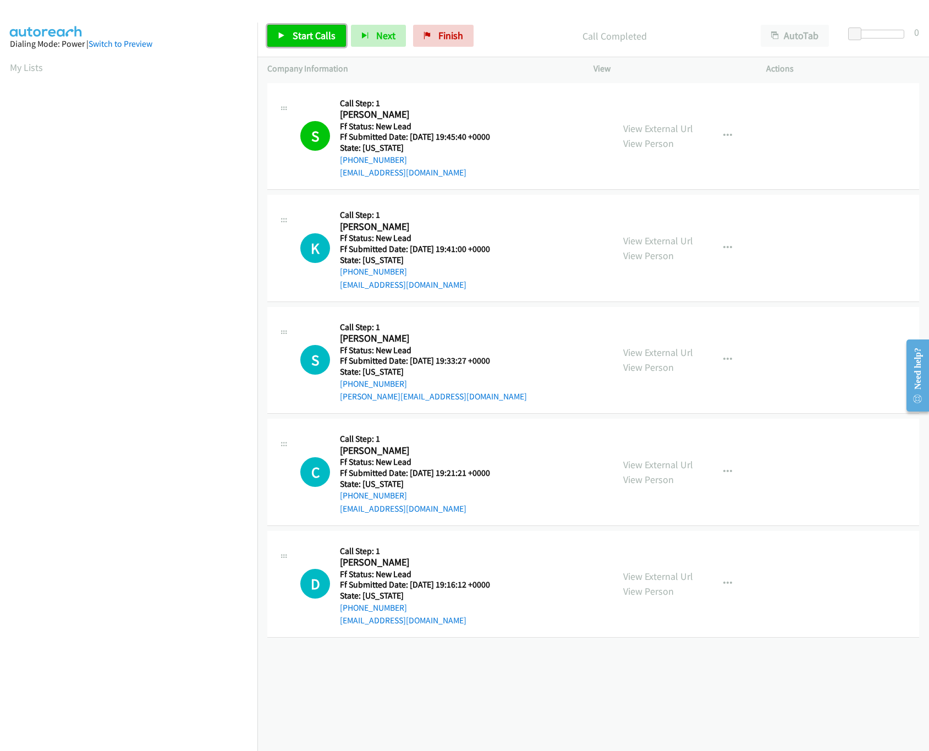
click at [315, 43] on link "Start Calls" at bounding box center [306, 36] width 79 height 22
click at [657, 234] on link "View External Url" at bounding box center [658, 240] width 70 height 13
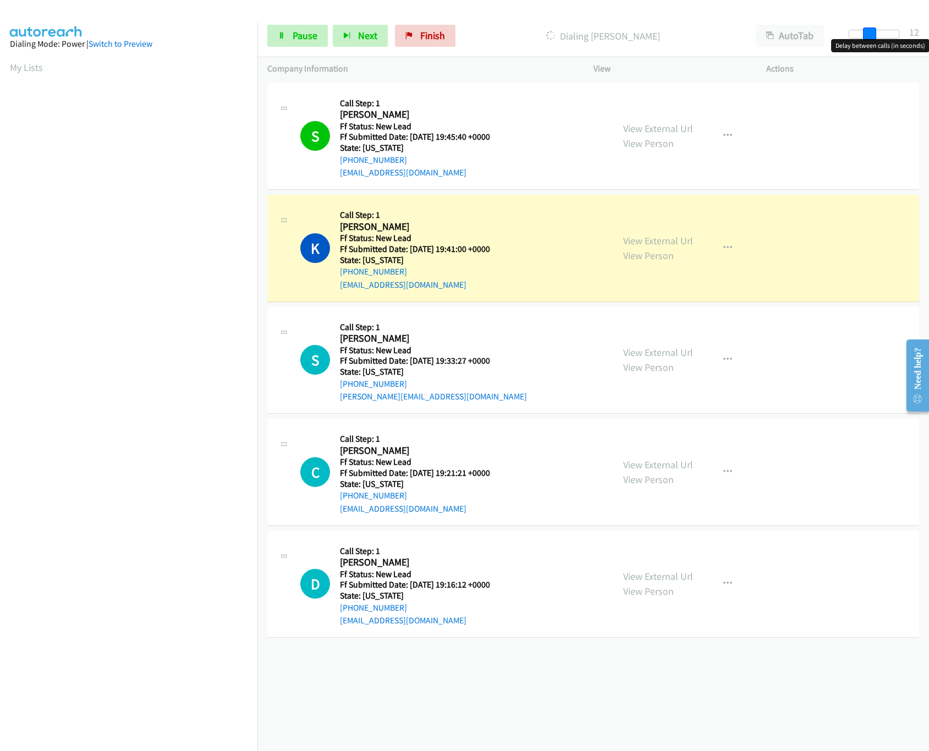
click at [877, 34] on div at bounding box center [874, 34] width 51 height 9
click at [646, 355] on link "View External Url" at bounding box center [658, 352] width 70 height 13
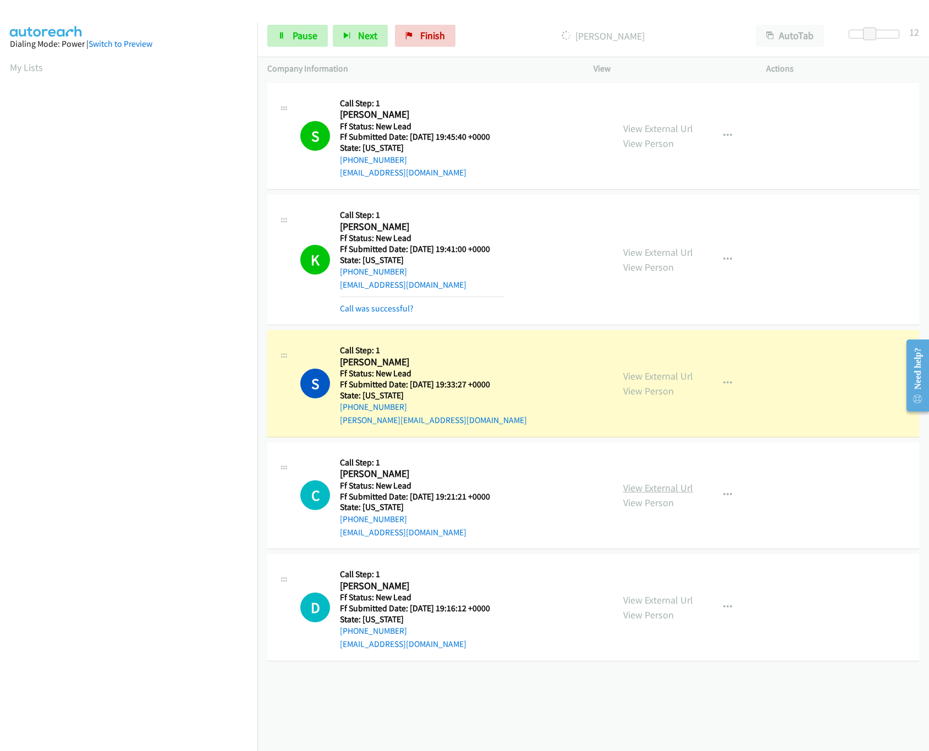
click at [648, 487] on link "View External Url" at bounding box center [658, 487] width 70 height 13
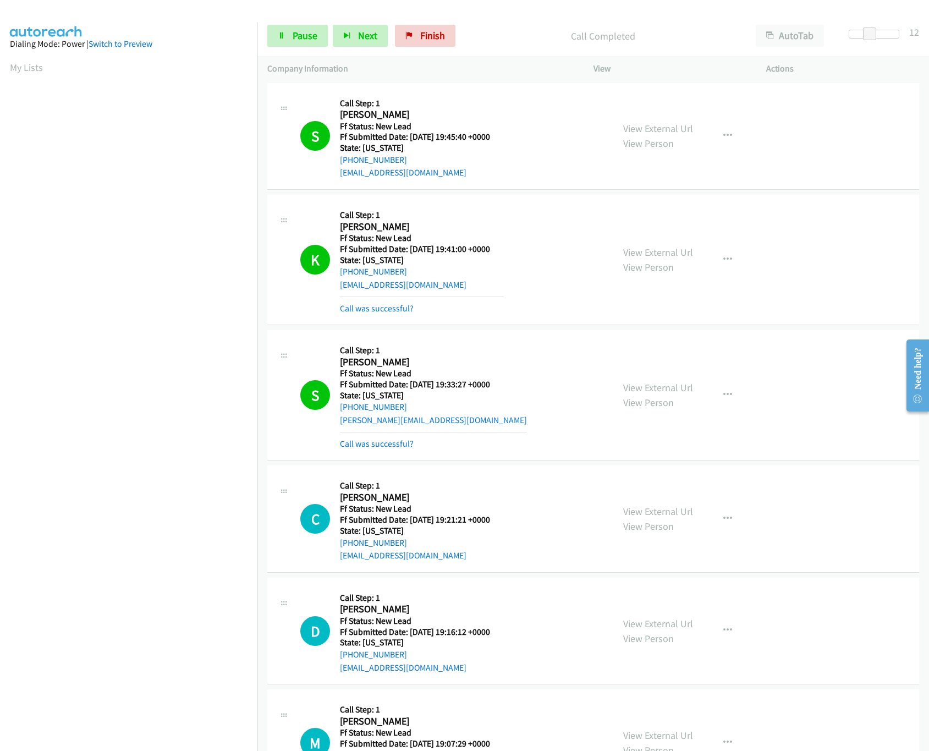
scroll to position [292, 0]
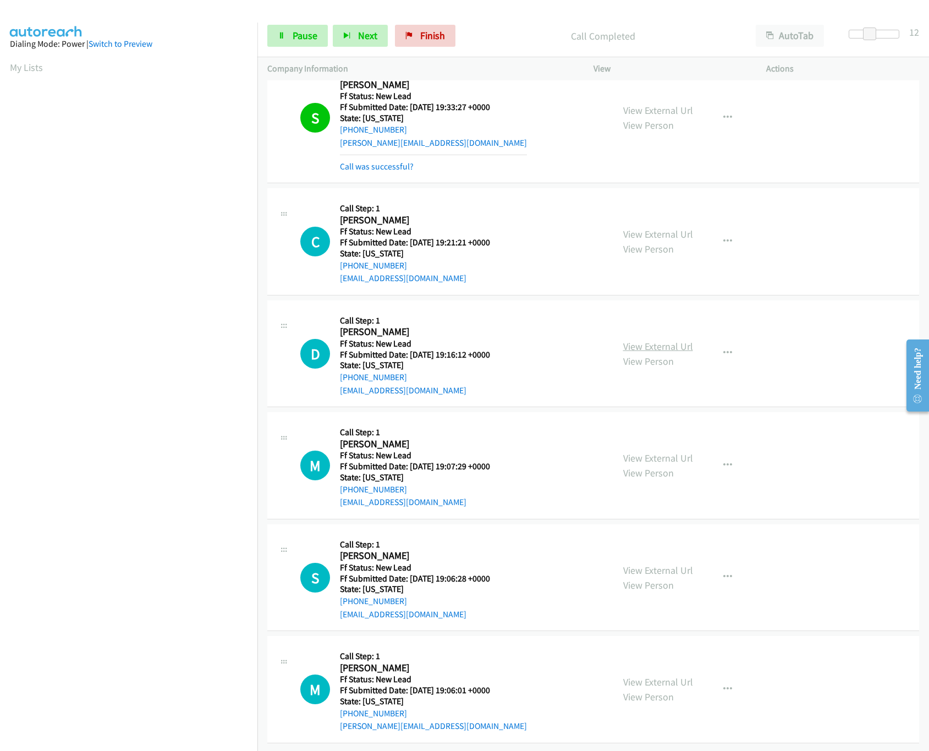
click at [637, 340] on link "View External Url" at bounding box center [658, 346] width 70 height 13
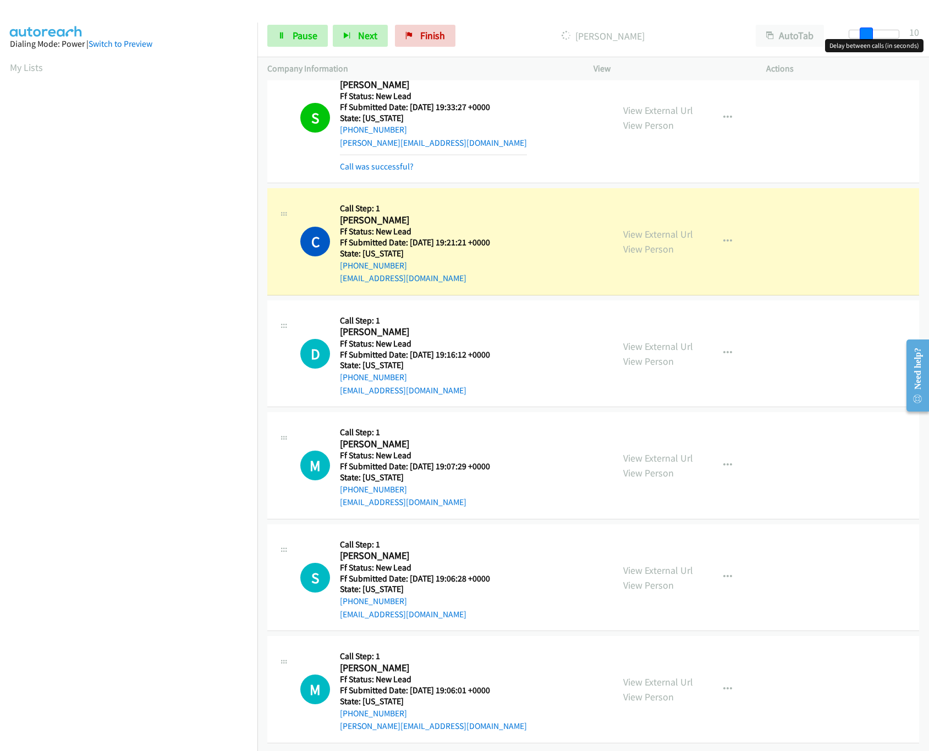
drag, startPoint x: 870, startPoint y: 30, endPoint x: 864, endPoint y: 30, distance: 6.1
click at [864, 30] on span at bounding box center [866, 34] width 13 height 13
click at [649, 452] on link "View External Url" at bounding box center [658, 458] width 70 height 13
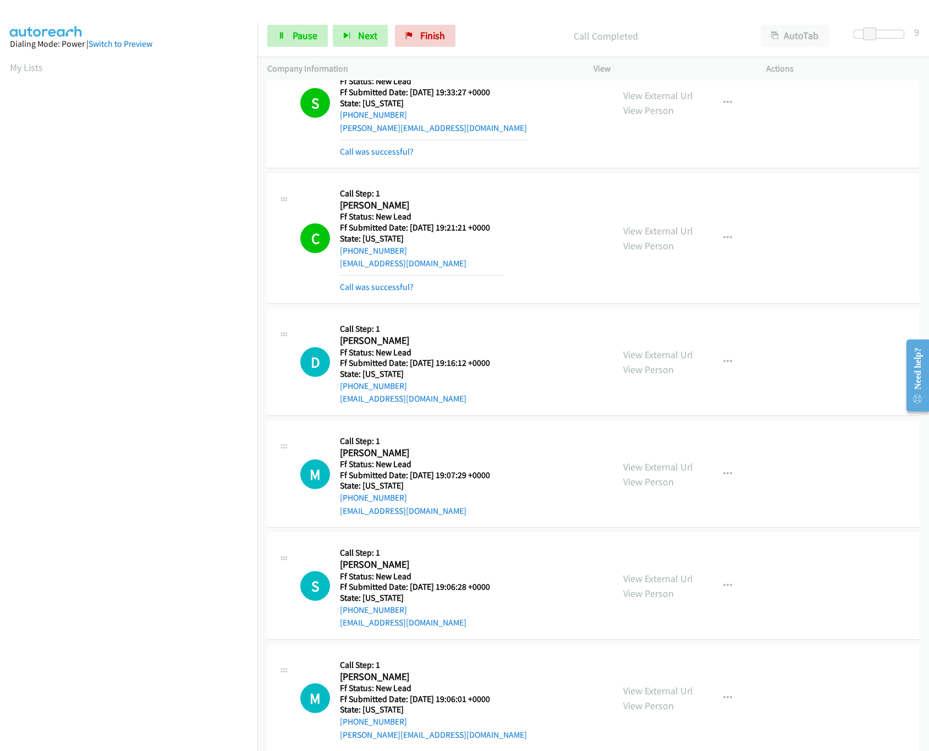
scroll to position [316, 0]
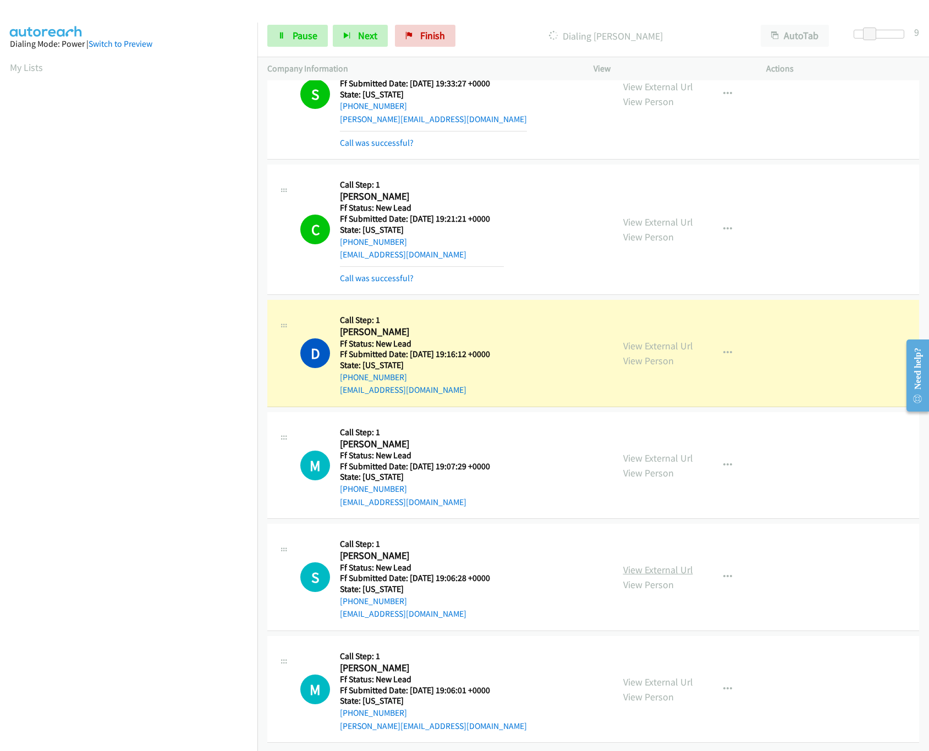
click at [636, 563] on link "View External Url" at bounding box center [658, 569] width 70 height 13
click at [867, 33] on span at bounding box center [866, 34] width 13 height 13
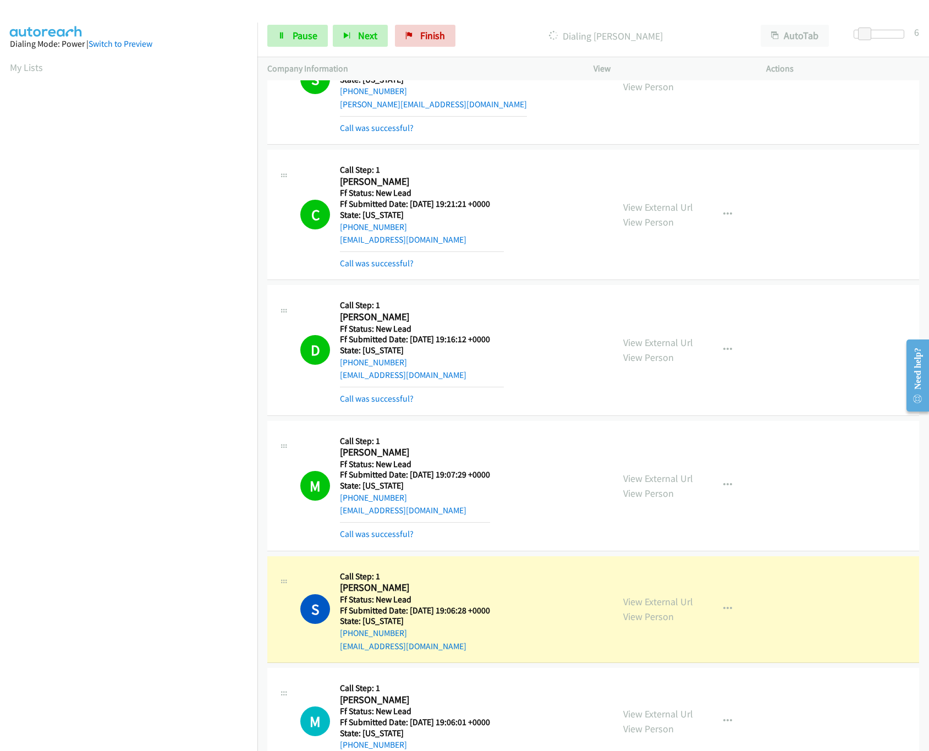
scroll to position [700, 0]
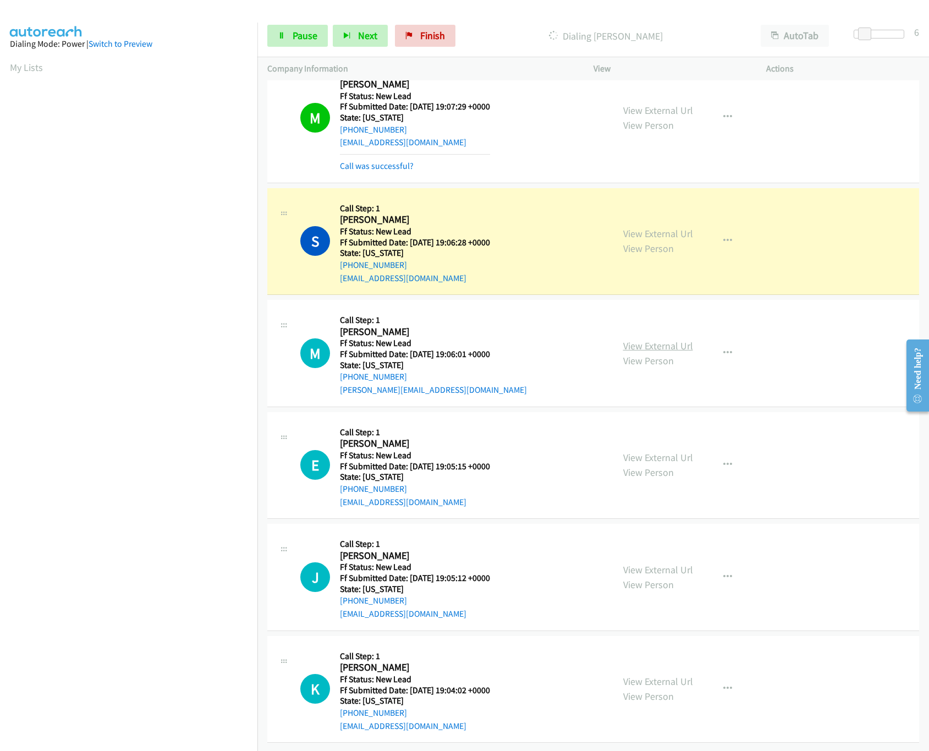
click at [657, 339] on link "View External Url" at bounding box center [658, 345] width 70 height 13
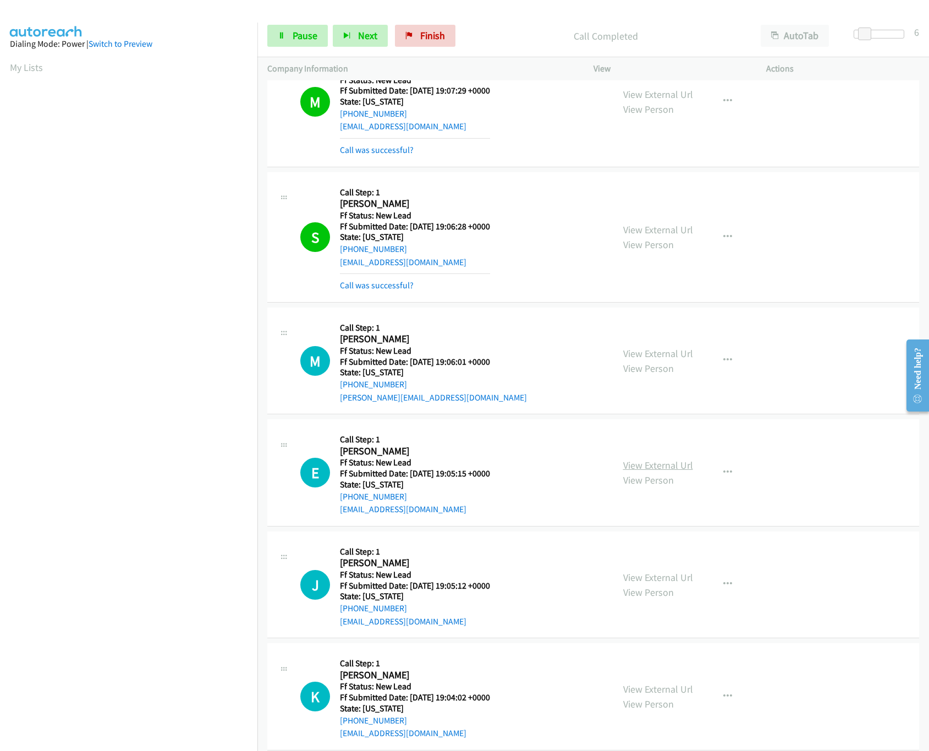
click at [652, 468] on link "View External Url" at bounding box center [658, 465] width 70 height 13
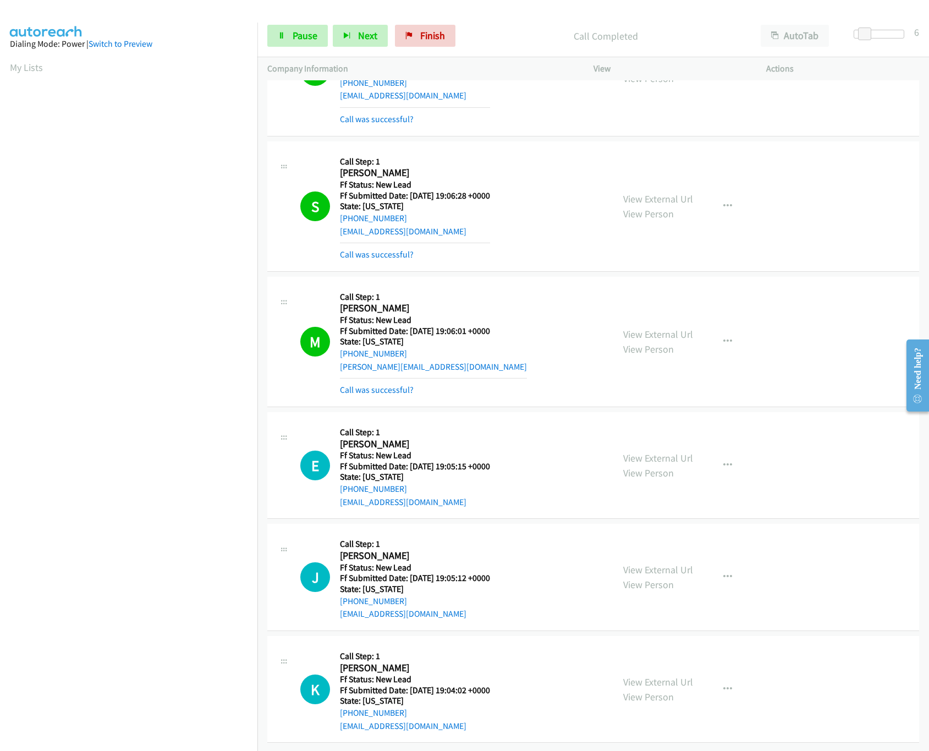
scroll to position [748, 0]
click at [651, 563] on link "View External Url" at bounding box center [658, 569] width 70 height 13
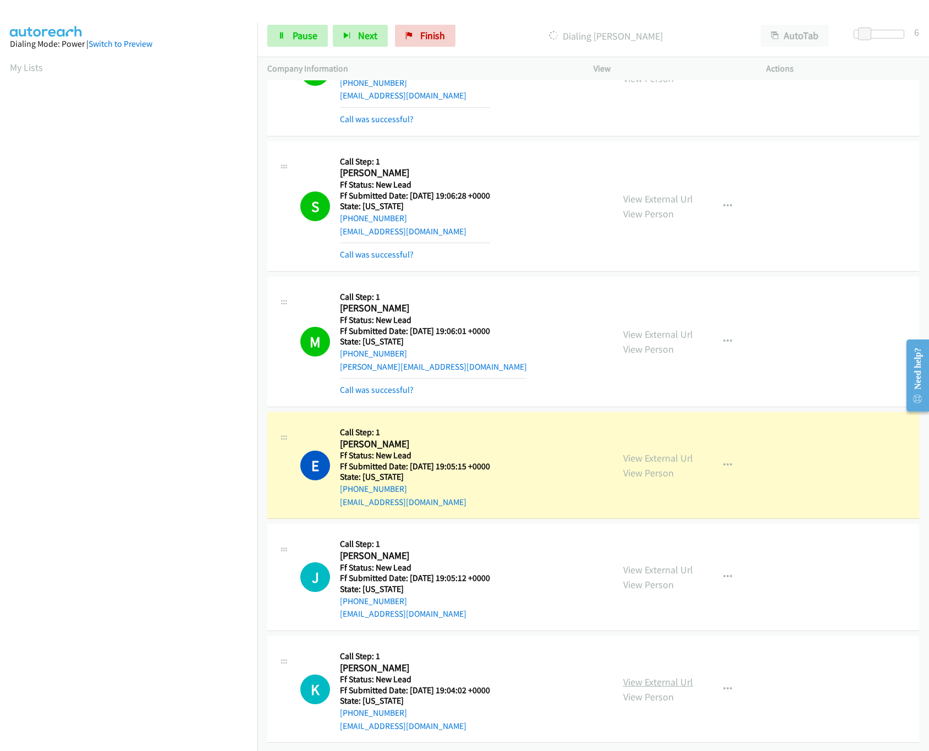
click at [666, 676] on link "View External Url" at bounding box center [658, 682] width 70 height 13
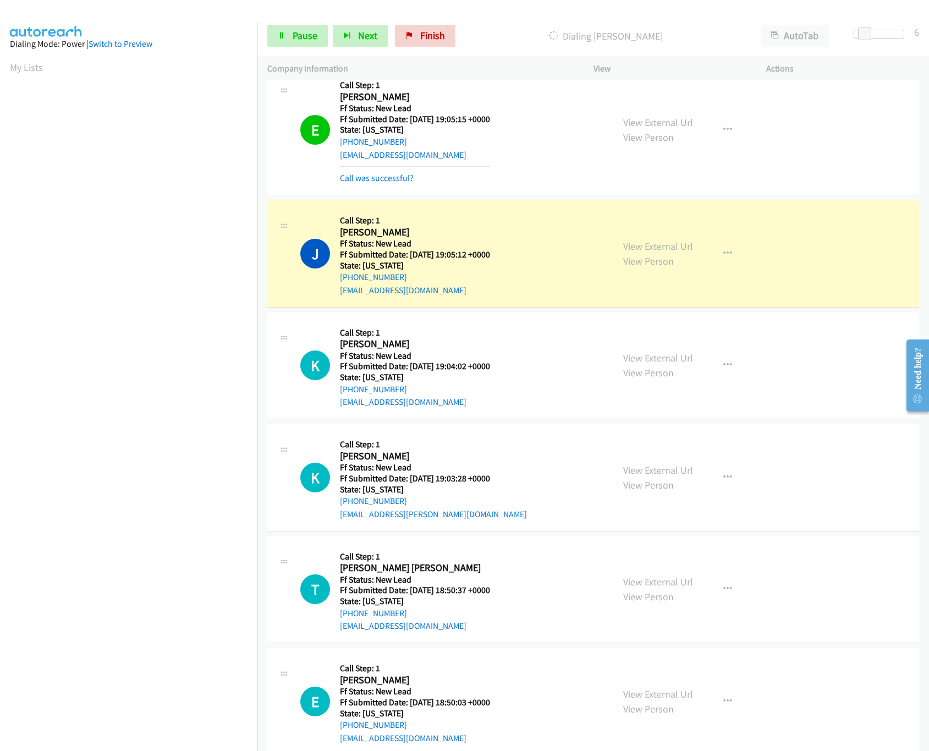
scroll to position [1108, 0]
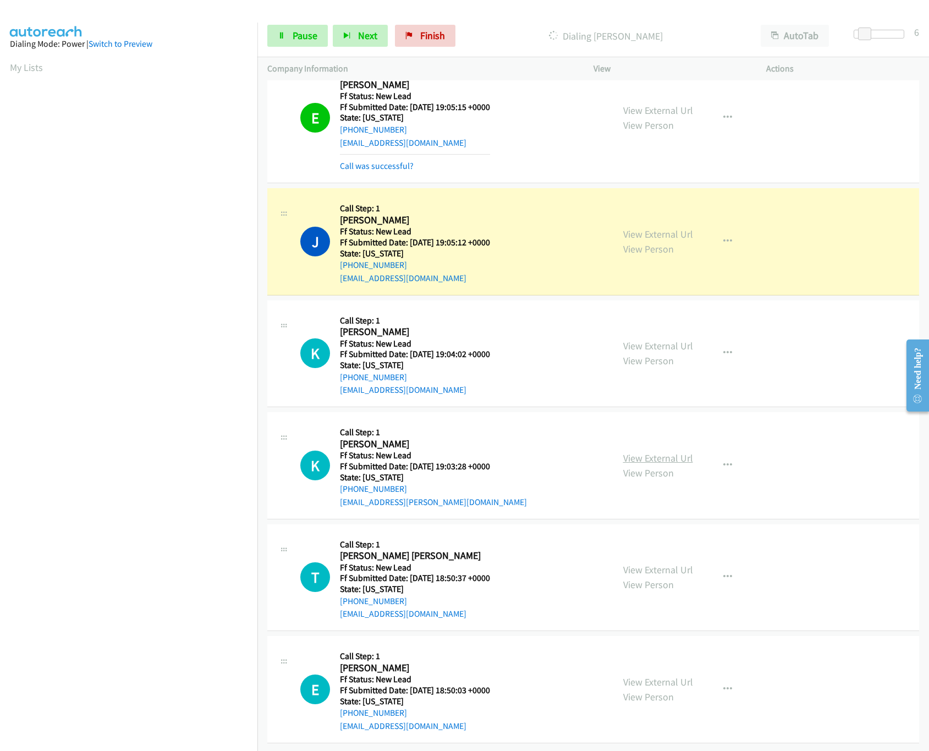
click at [660, 452] on link "View External Url" at bounding box center [658, 458] width 70 height 13
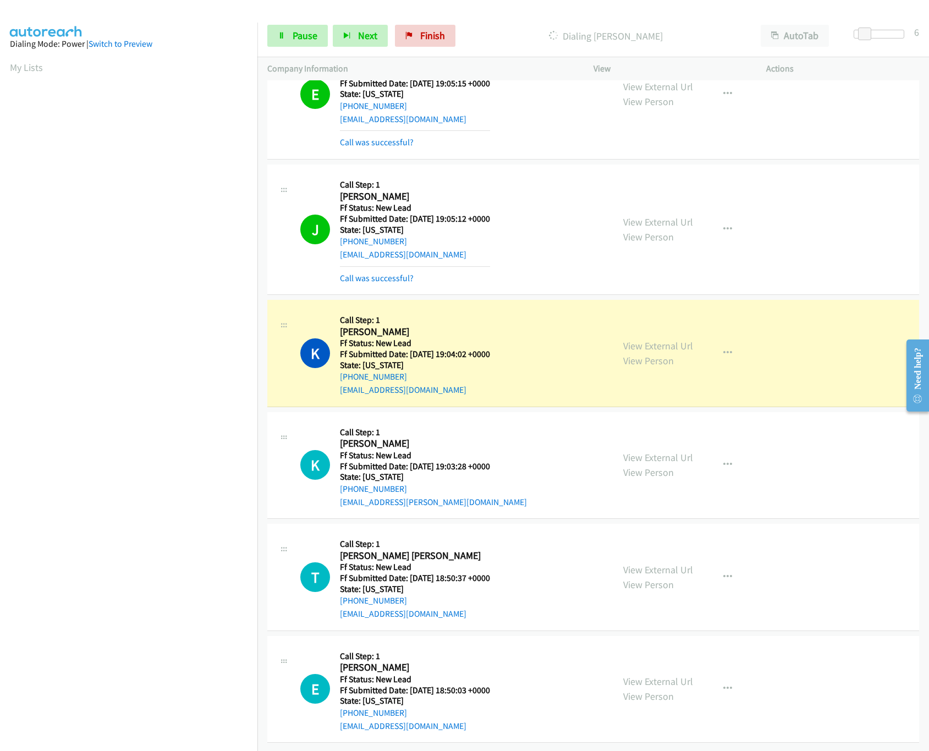
scroll to position [1131, 0]
click at [654, 563] on link "View External Url" at bounding box center [658, 569] width 70 height 13
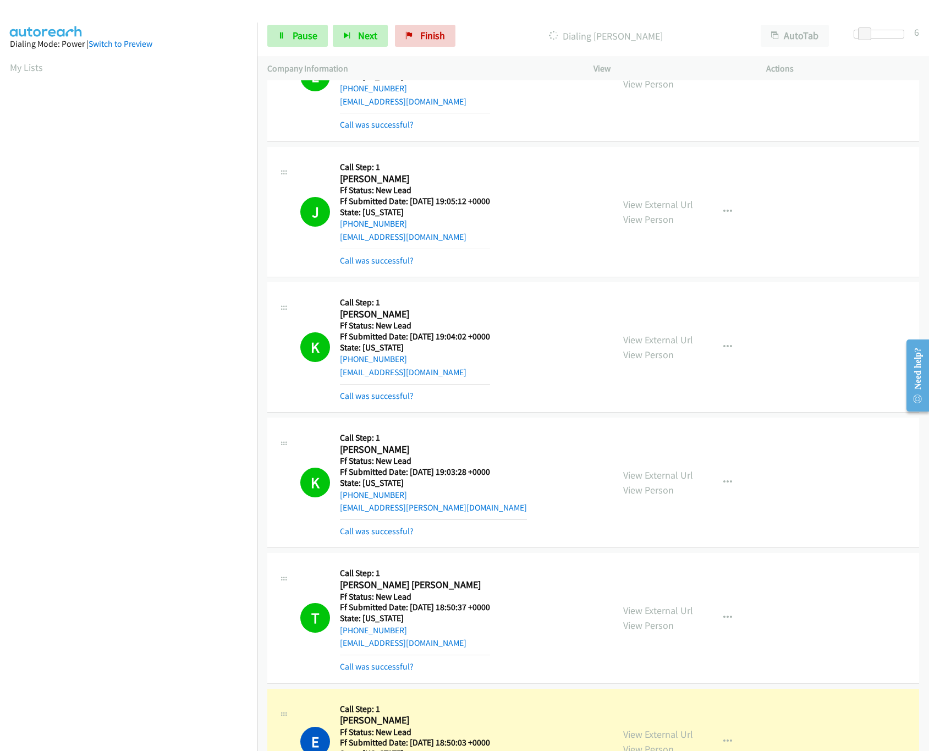
scroll to position [1540, 0]
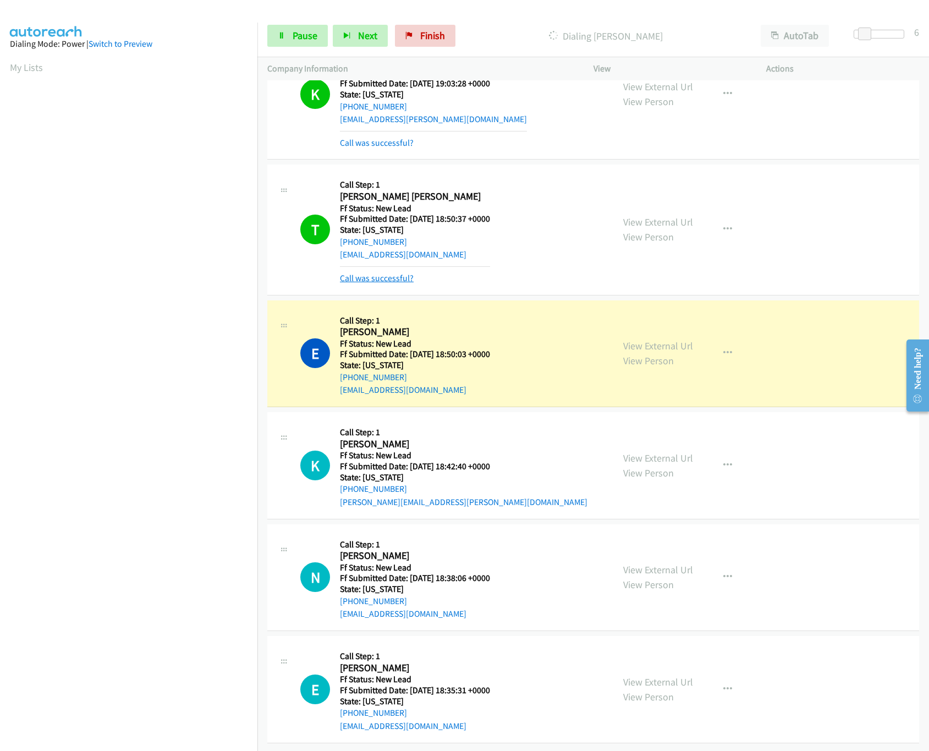
click at [373, 273] on link "Call was successful?" at bounding box center [377, 278] width 74 height 10
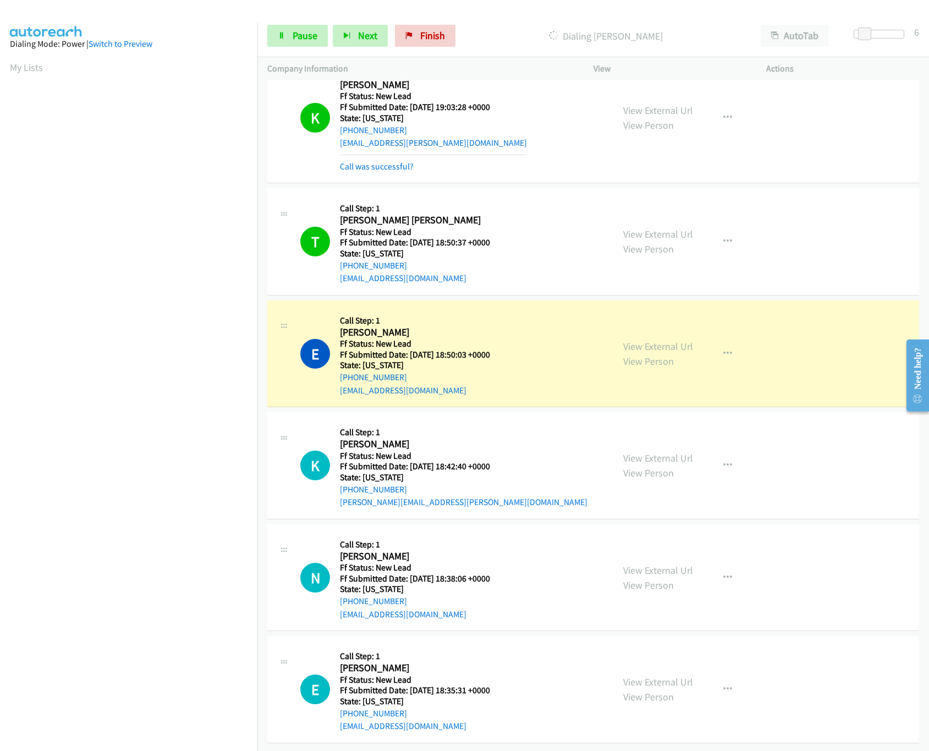
scroll to position [1516, 0]
click at [391, 161] on link "Call was successful?" at bounding box center [377, 166] width 74 height 10
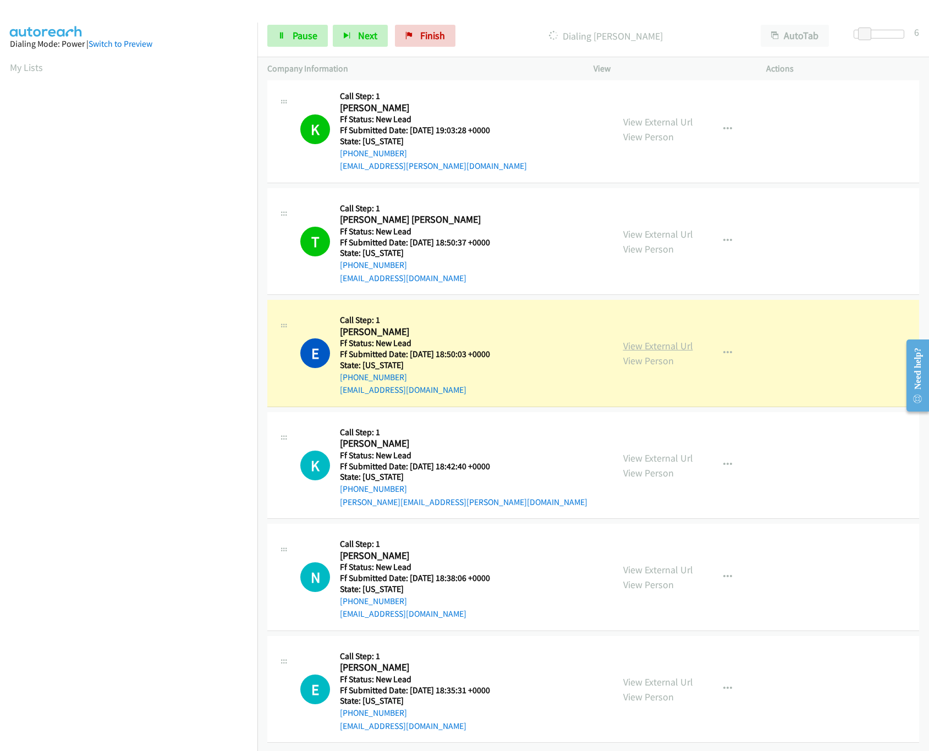
click at [649, 339] on link "View External Url" at bounding box center [658, 345] width 70 height 13
click at [637, 452] on link "View External Url" at bounding box center [658, 458] width 70 height 13
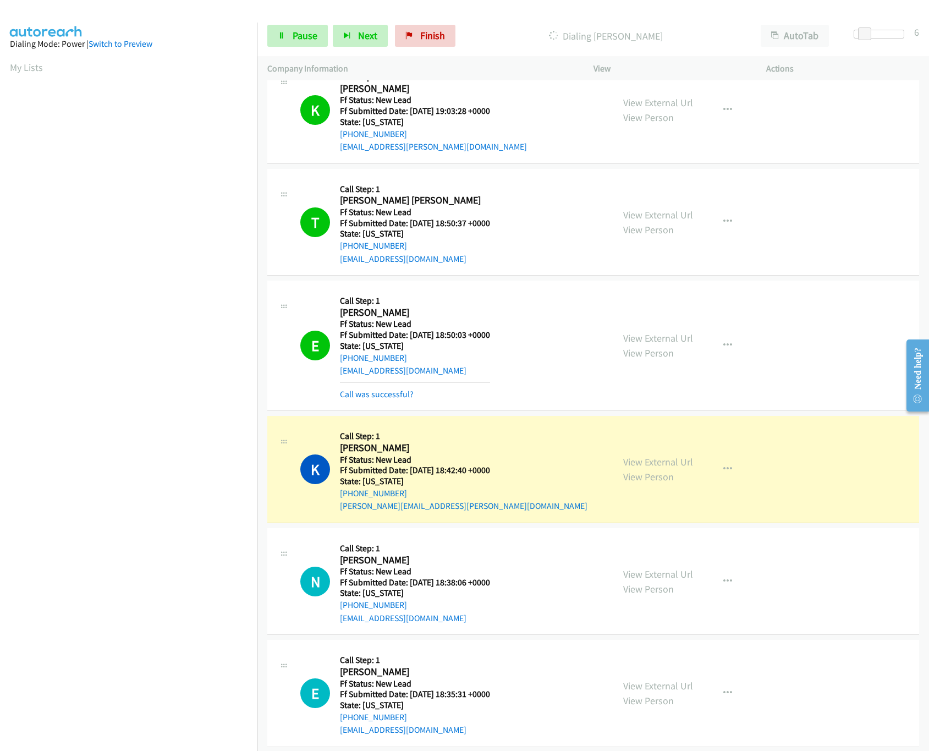
scroll to position [1516, 0]
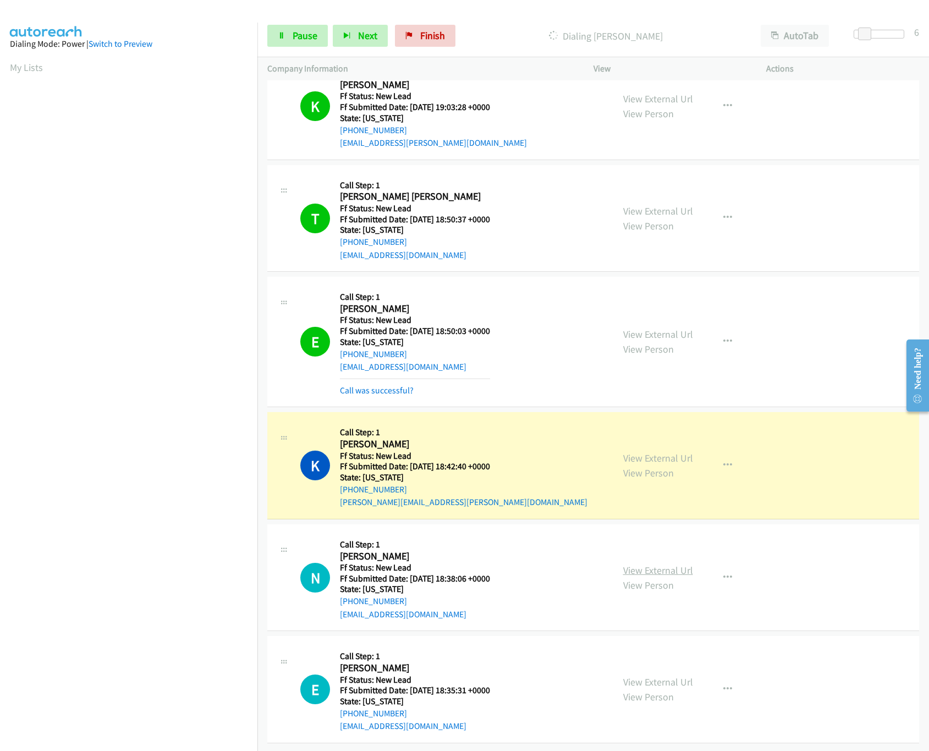
click at [637, 564] on link "View External Url" at bounding box center [658, 570] width 70 height 13
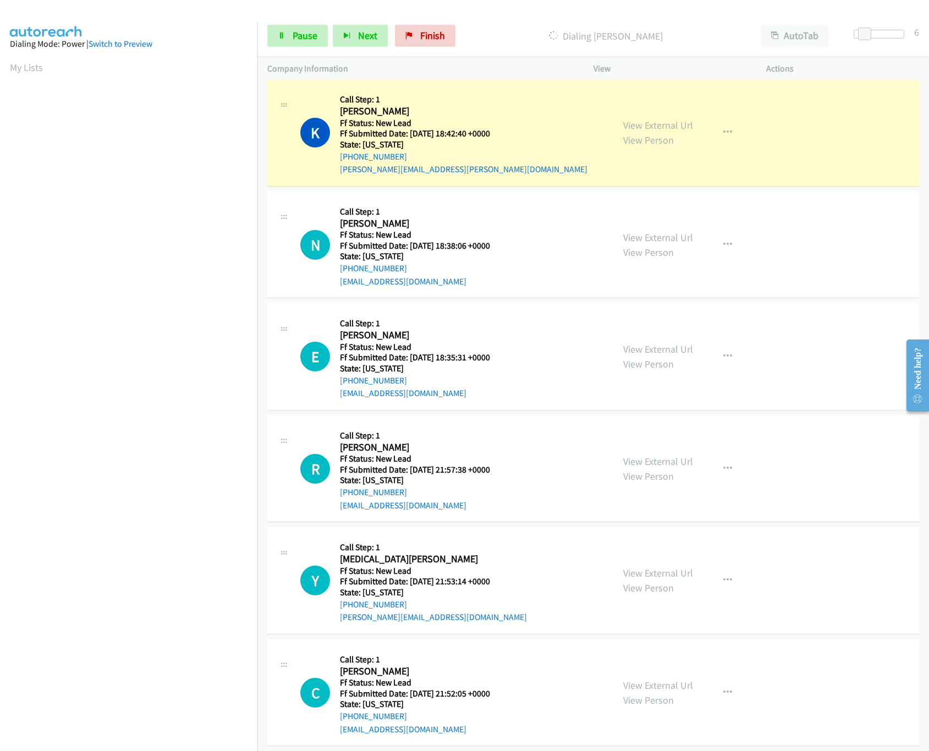
scroll to position [1852, 0]
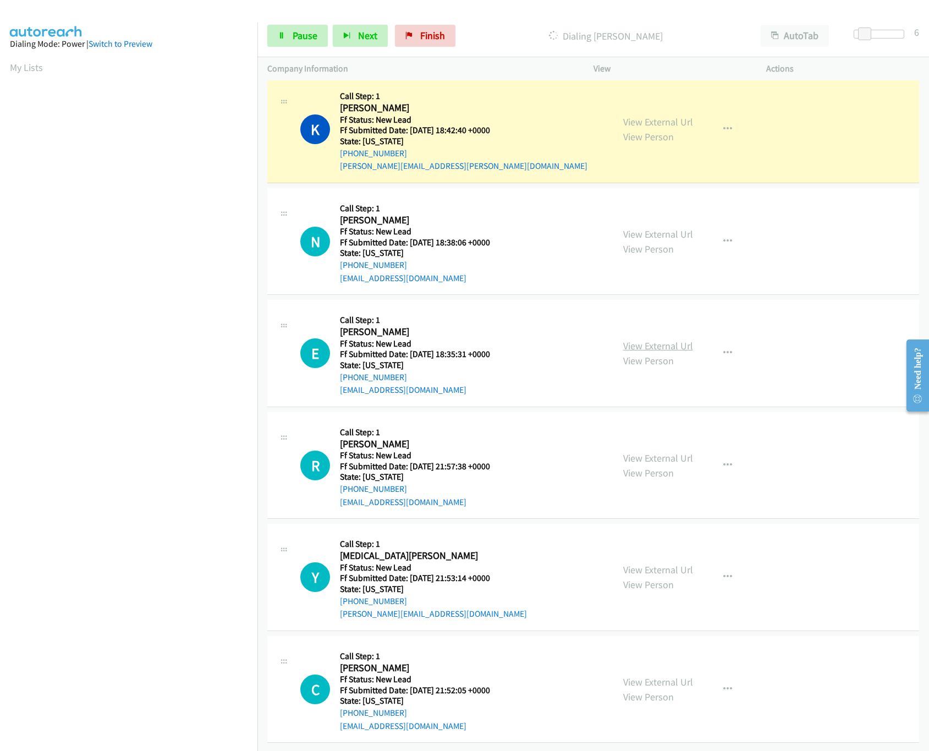
click at [659, 339] on link "View External Url" at bounding box center [658, 345] width 70 height 13
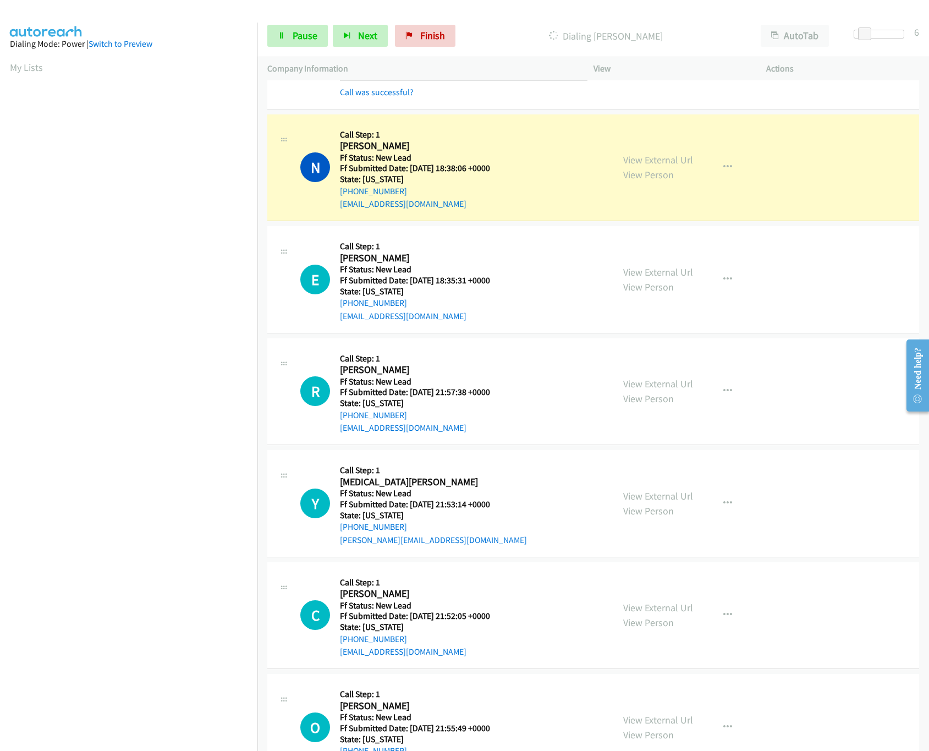
scroll to position [1989, 0]
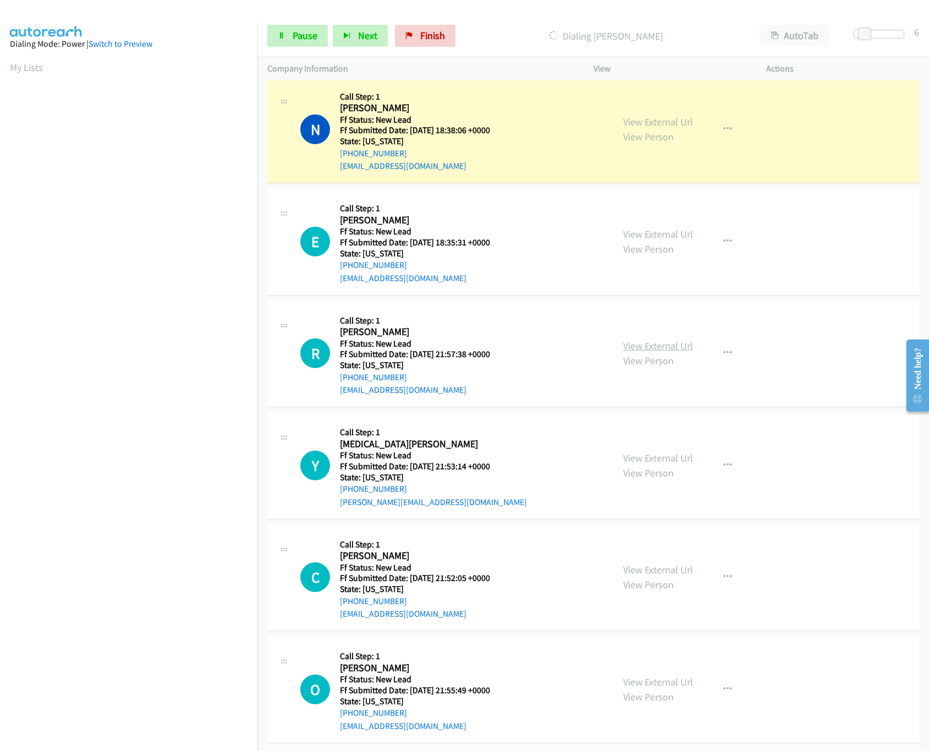
click at [644, 339] on link "View External Url" at bounding box center [658, 345] width 70 height 13
click at [286, 40] on link "Pause" at bounding box center [297, 36] width 61 height 22
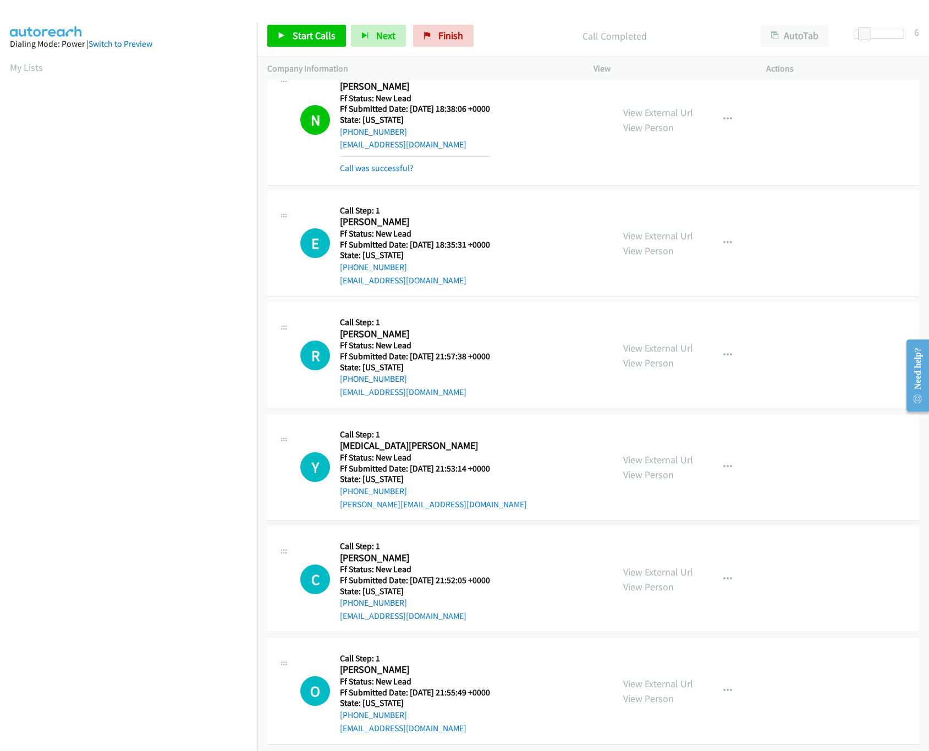
click at [393, 175] on div "Call was successful?" at bounding box center [415, 168] width 150 height 13
click at [393, 157] on hr at bounding box center [415, 156] width 150 height 1
click at [393, 173] on link "Call was successful?" at bounding box center [377, 168] width 74 height 10
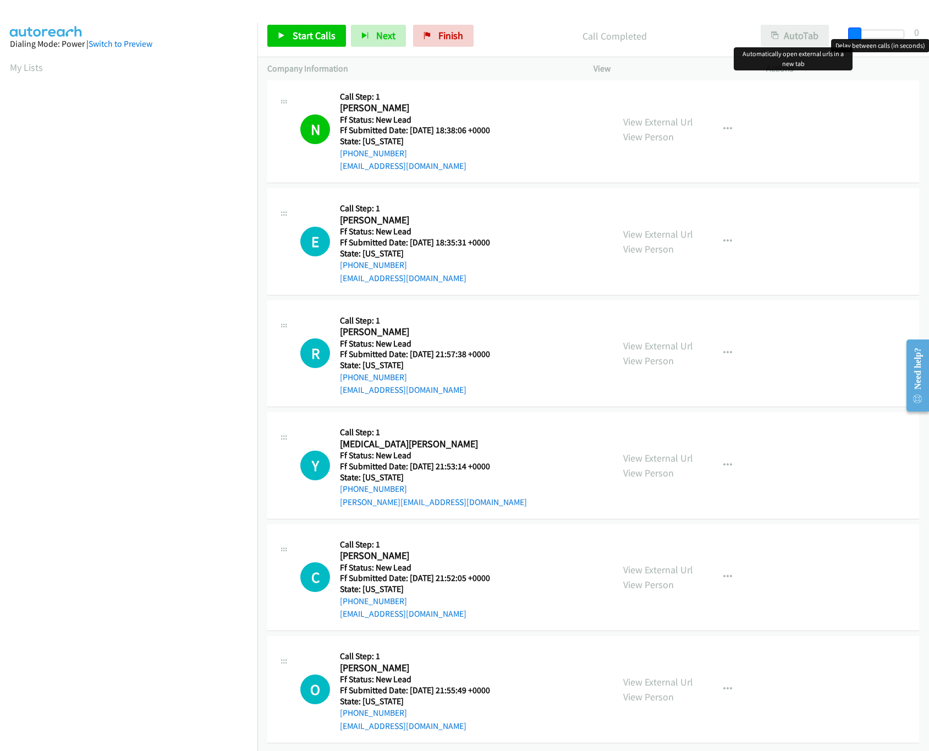
drag, startPoint x: 868, startPoint y: 32, endPoint x: 766, endPoint y: 30, distance: 102.4
click at [766, 30] on div "Start Calls Pause Next Finish Call Completed AutoTab AutoTab 0" at bounding box center [593, 36] width 672 height 42
click at [310, 35] on span "Start Calls" at bounding box center [314, 35] width 43 height 13
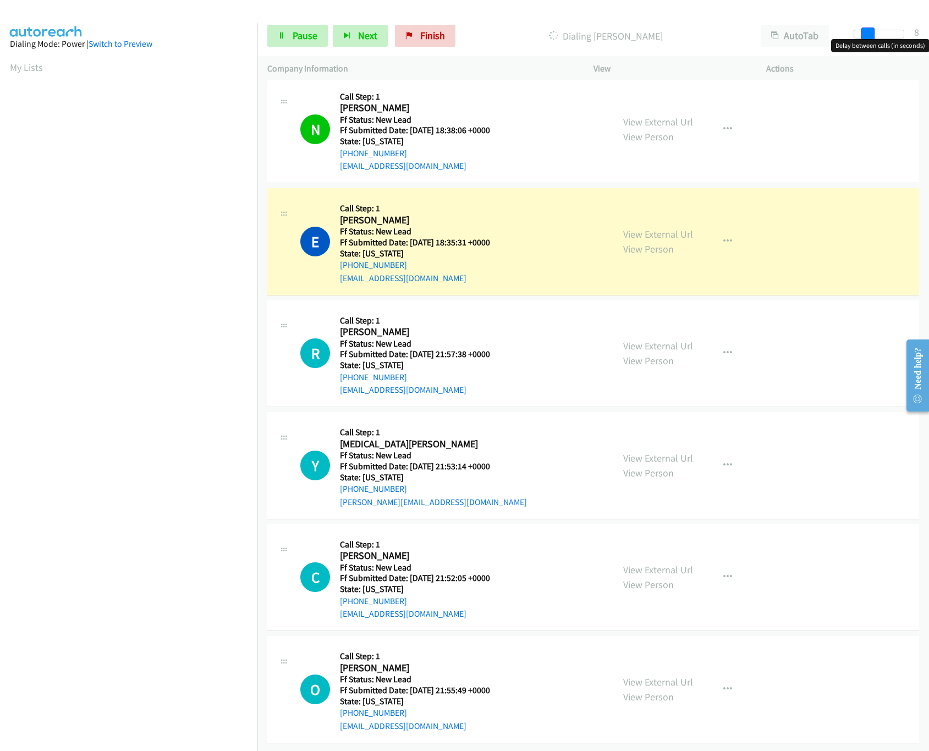
drag, startPoint x: 856, startPoint y: 34, endPoint x: 868, endPoint y: 36, distance: 12.9
click at [868, 36] on span at bounding box center [868, 34] width 13 height 13
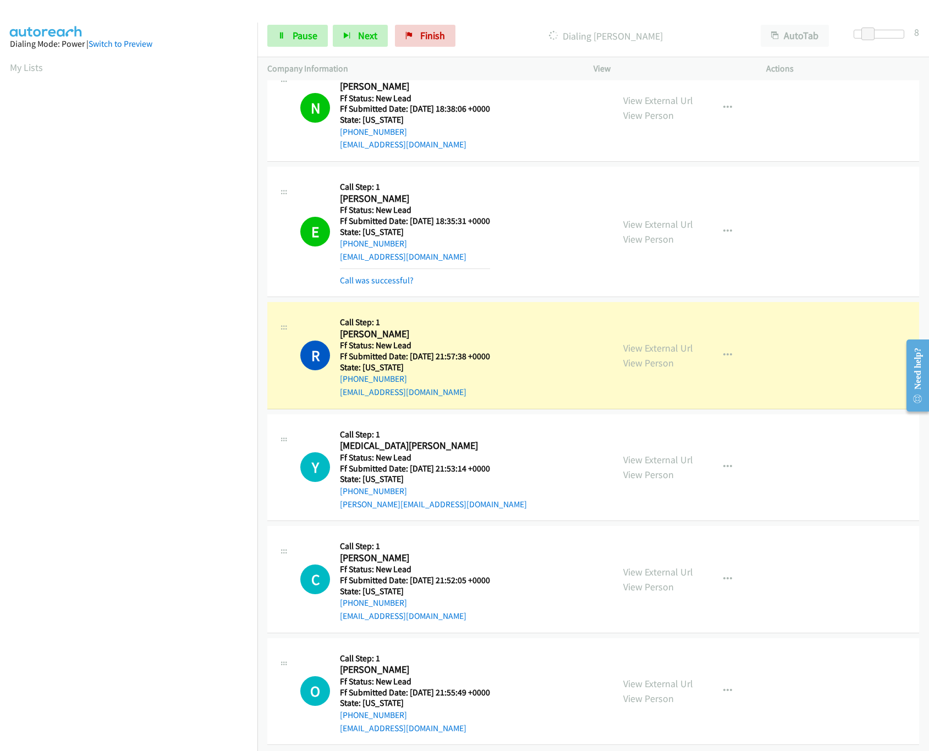
scroll to position [2012, 0]
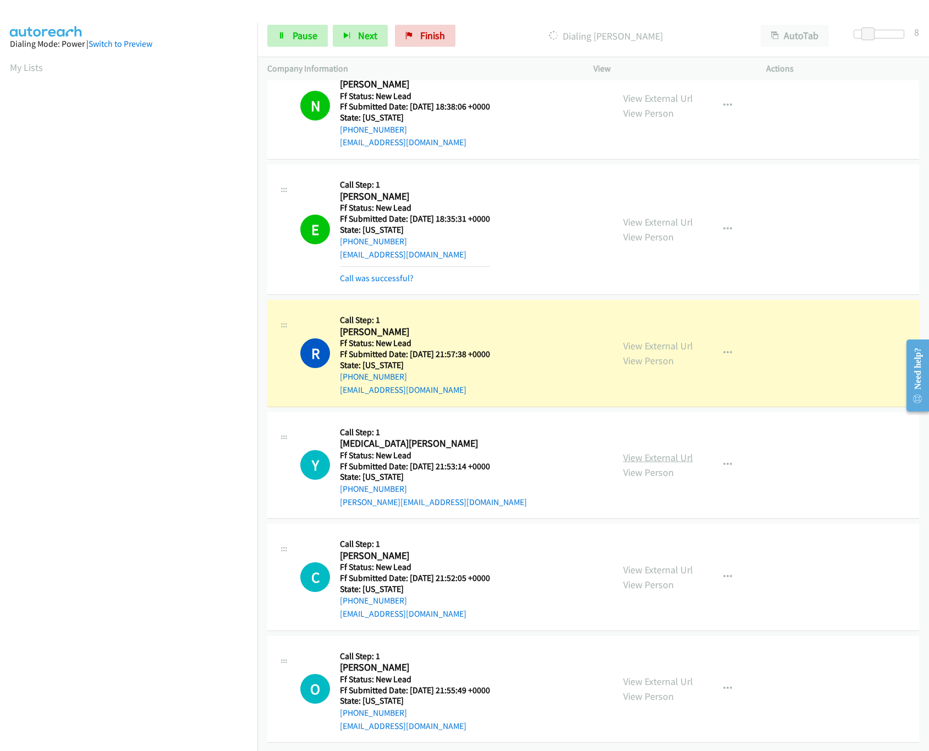
click at [643, 451] on link "View External Url" at bounding box center [658, 457] width 70 height 13
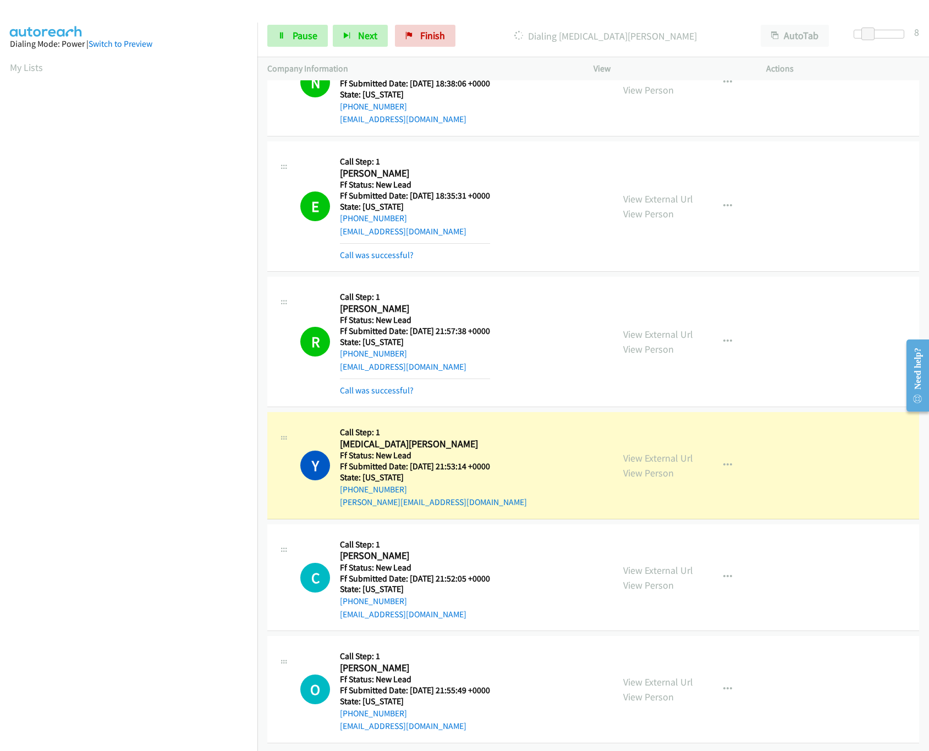
scroll to position [2036, 0]
click at [640, 564] on link "View External Url" at bounding box center [658, 570] width 70 height 13
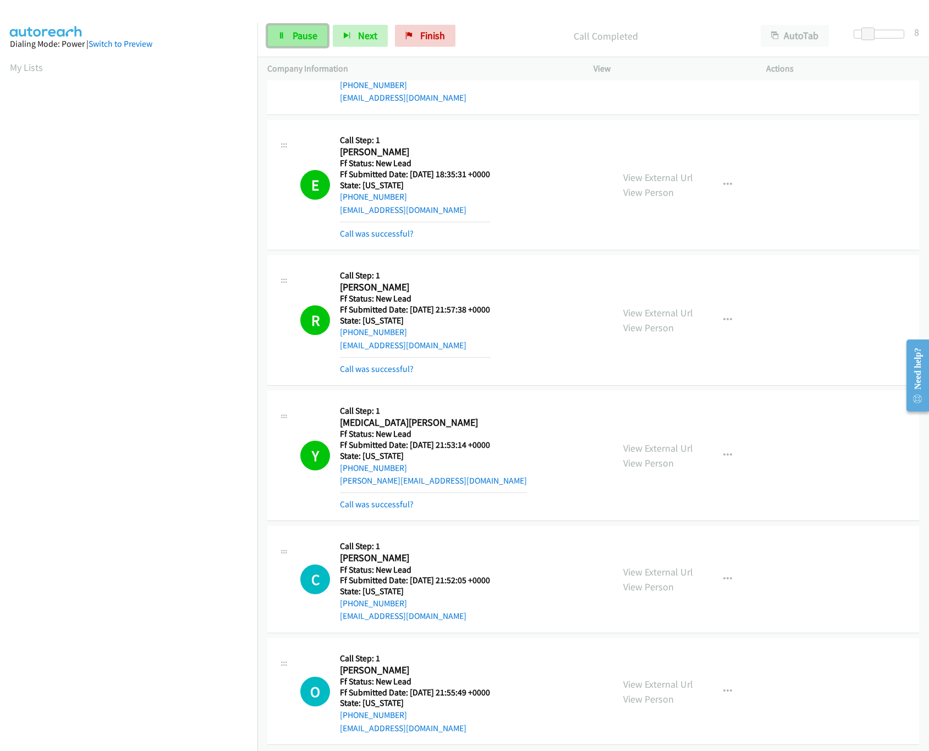
click at [289, 38] on link "Pause" at bounding box center [297, 36] width 61 height 22
drag, startPoint x: 864, startPoint y: 25, endPoint x: 784, endPoint y: 21, distance: 79.9
click at [784, 21] on div "Start Calls Pause Next Finish Paused AutoTab AutoTab 8" at bounding box center [593, 36] width 672 height 42
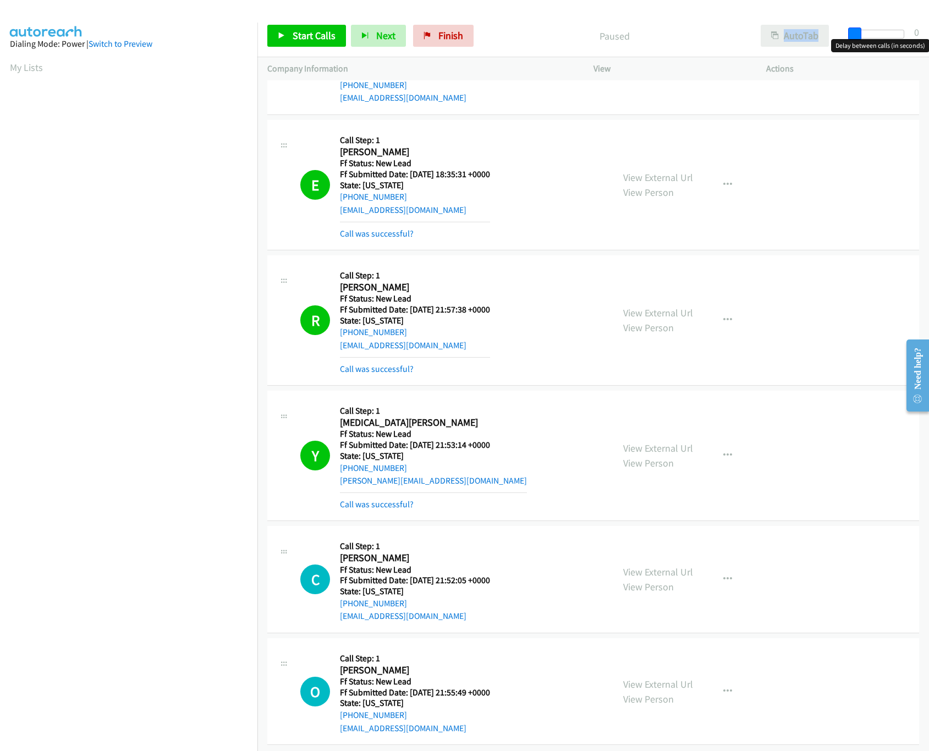
drag, startPoint x: 867, startPoint y: 35, endPoint x: 803, endPoint y: 30, distance: 64.1
click at [803, 30] on div "Start Calls Pause Next Finish Paused AutoTab AutoTab 0" at bounding box center [593, 36] width 672 height 42
click at [278, 33] on icon at bounding box center [282, 36] width 8 height 8
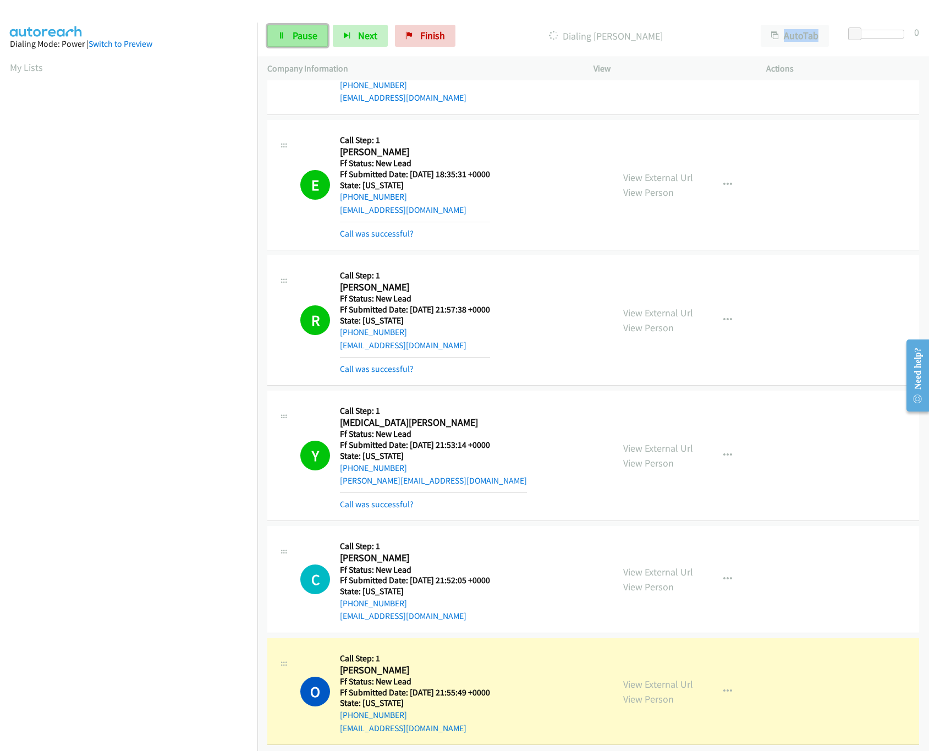
click at [294, 45] on link "Pause" at bounding box center [297, 36] width 61 height 22
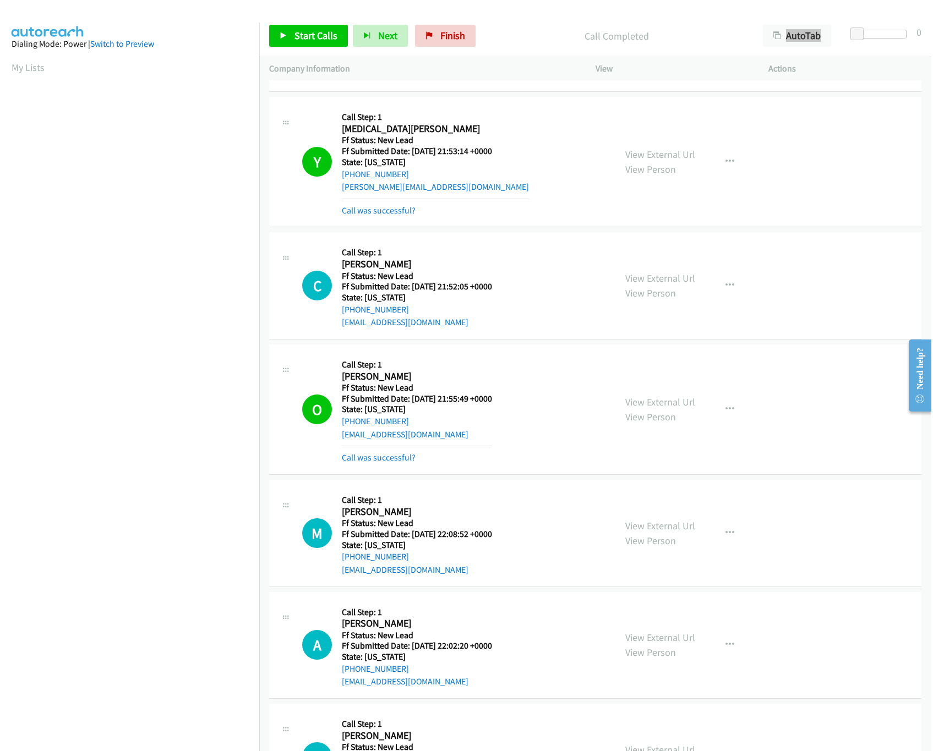
scroll to position [2366, 0]
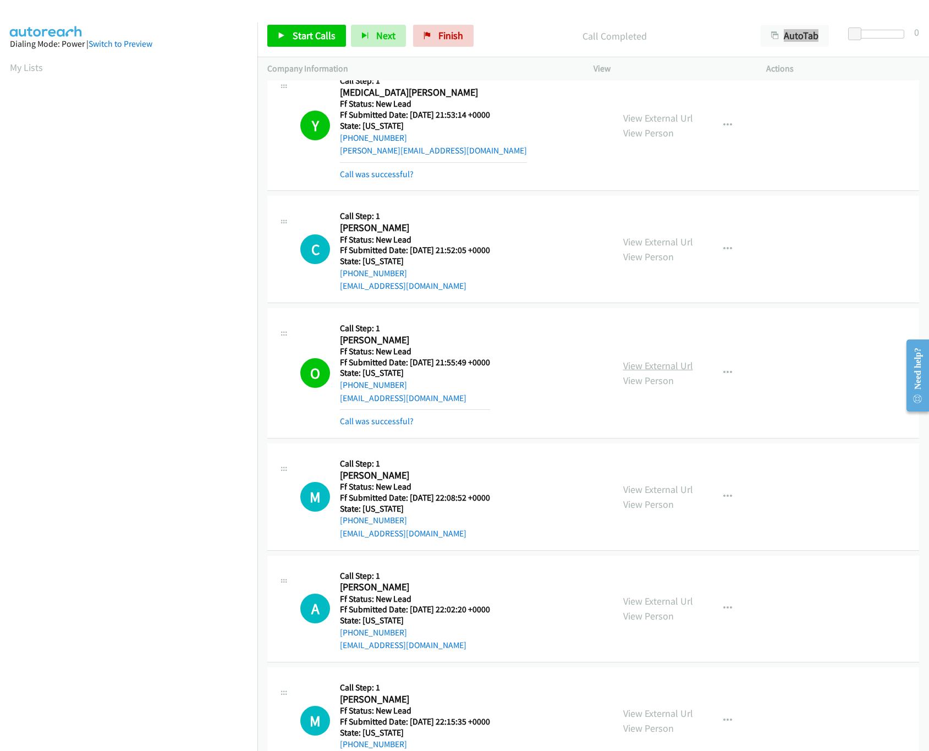
click at [624, 372] on link "View External Url" at bounding box center [658, 365] width 70 height 13
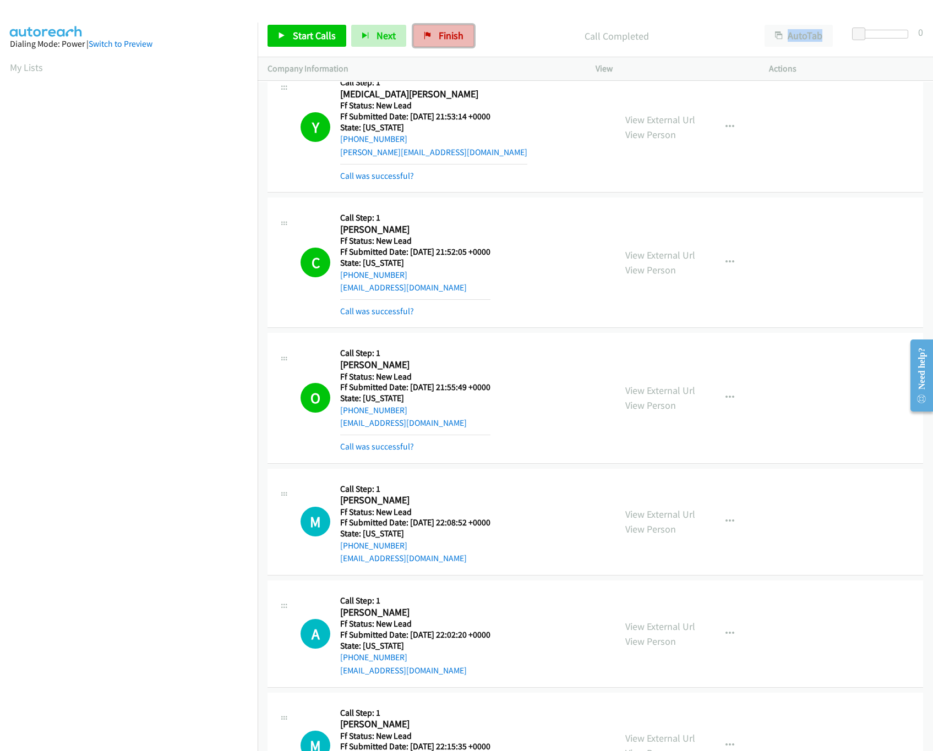
click at [441, 26] on link "Finish" at bounding box center [443, 36] width 61 height 22
